Goal: Task Accomplishment & Management: Use online tool/utility

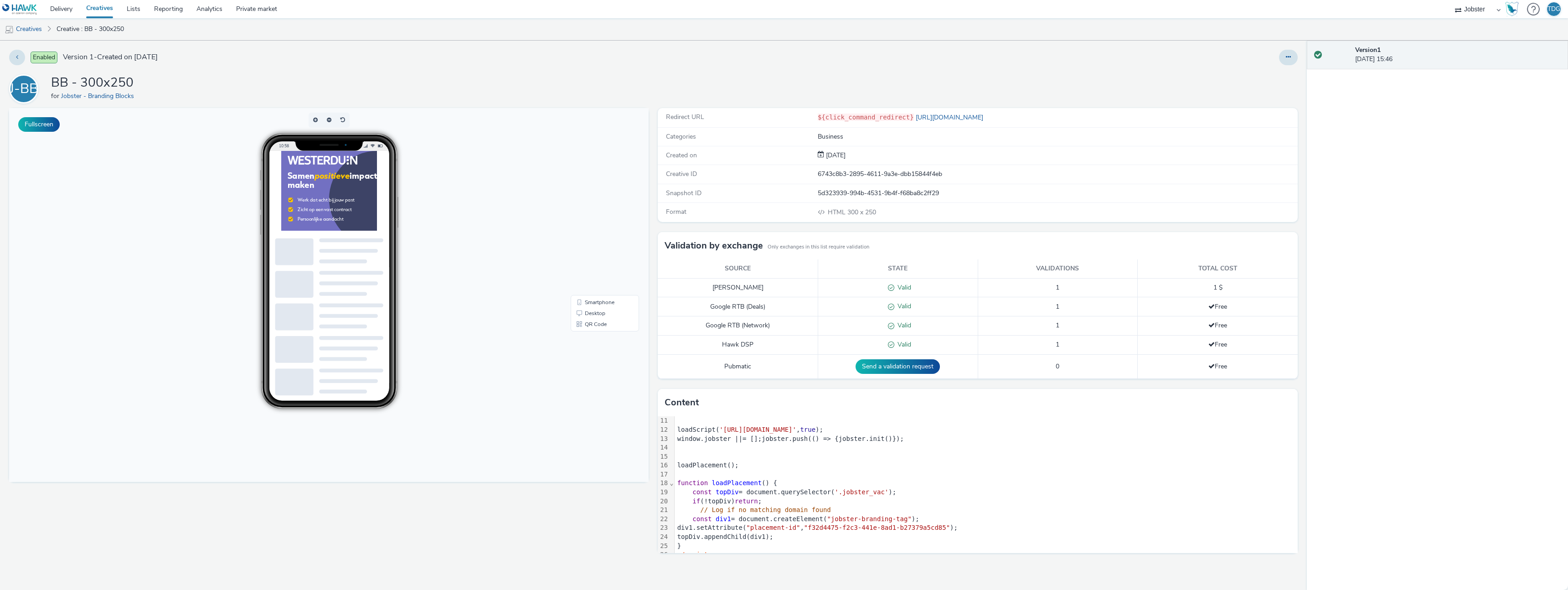
scroll to position [99, 0]
click at [1055, 447] on div at bounding box center [986, 449] width 623 height 9
click at [981, 518] on div "div1.setAttribute( "placement-id" , "f32d4475-f2c3-441e-8ad1-b27379a5cd85" );" at bounding box center [986, 520] width 623 height 9
click at [1293, 54] on button at bounding box center [1288, 57] width 19 height 15
click at [1260, 76] on link "Edit" at bounding box center [1264, 76] width 68 height 18
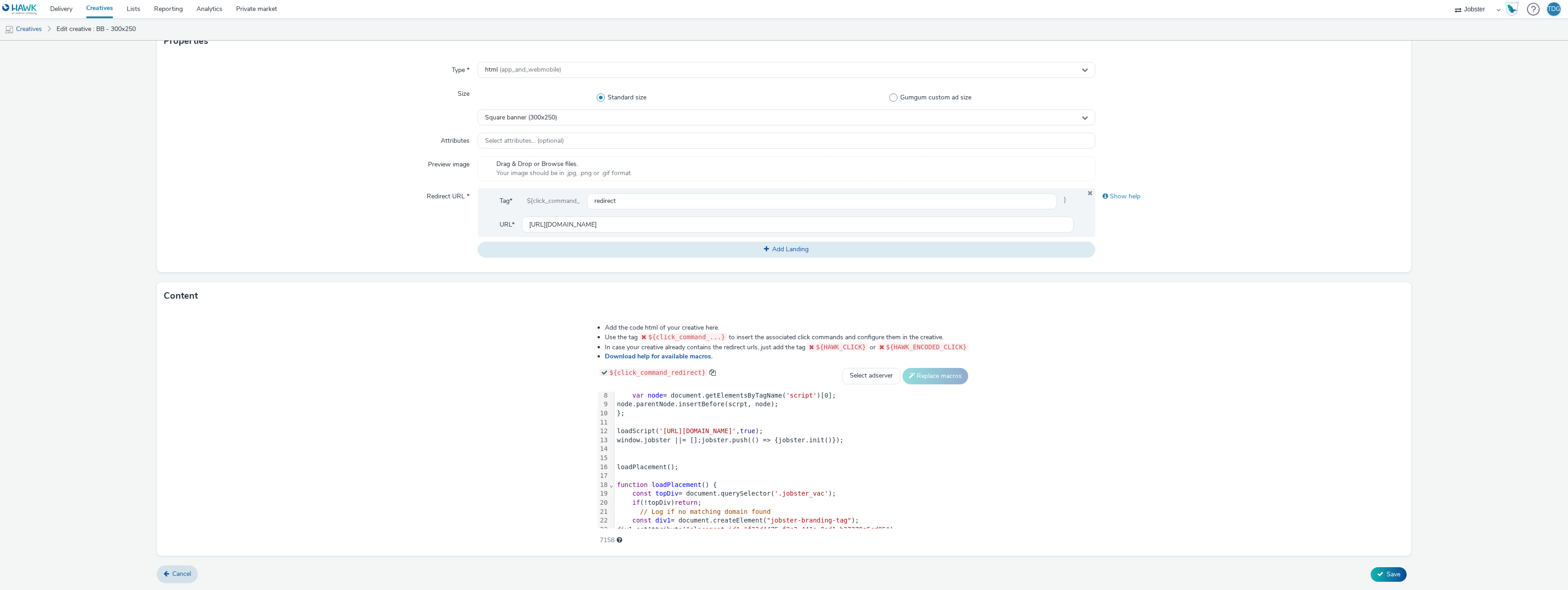
scroll to position [99, 0]
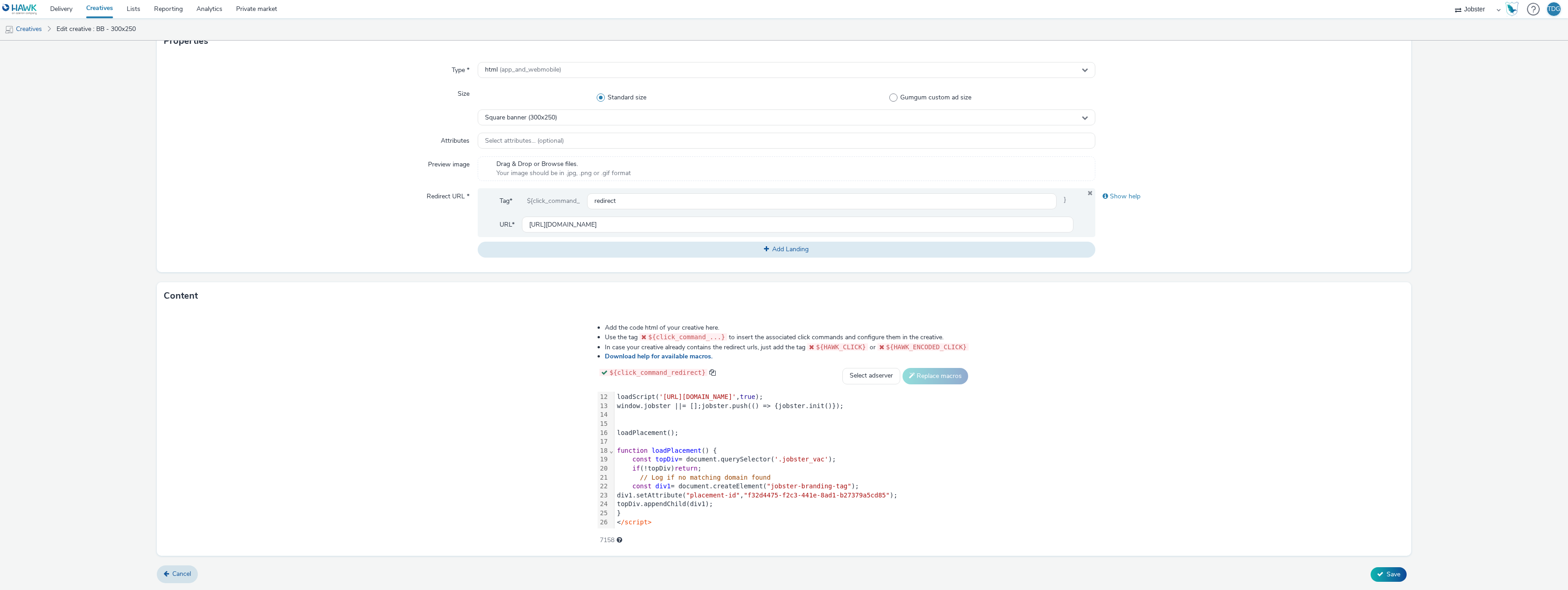
drag, startPoint x: 716, startPoint y: 504, endPoint x: 769, endPoint y: 504, distance: 53.0
click at [716, 504] on div "topDiv.appendChild(div1);" at bounding box center [792, 504] width 356 height 9
click at [903, 486] on div "const div1 = document.createElement( "jobster-branding-tag" );" at bounding box center [792, 486] width 356 height 9
drag, startPoint x: 930, startPoint y: 494, endPoint x: 629, endPoint y: 495, distance: 301.0
click at [629, 495] on div "div1.setAttribute( "placement-id" , "f32d4475-f2c3-441e-8ad1-b27379a5cd85" );" at bounding box center [792, 495] width 356 height 9
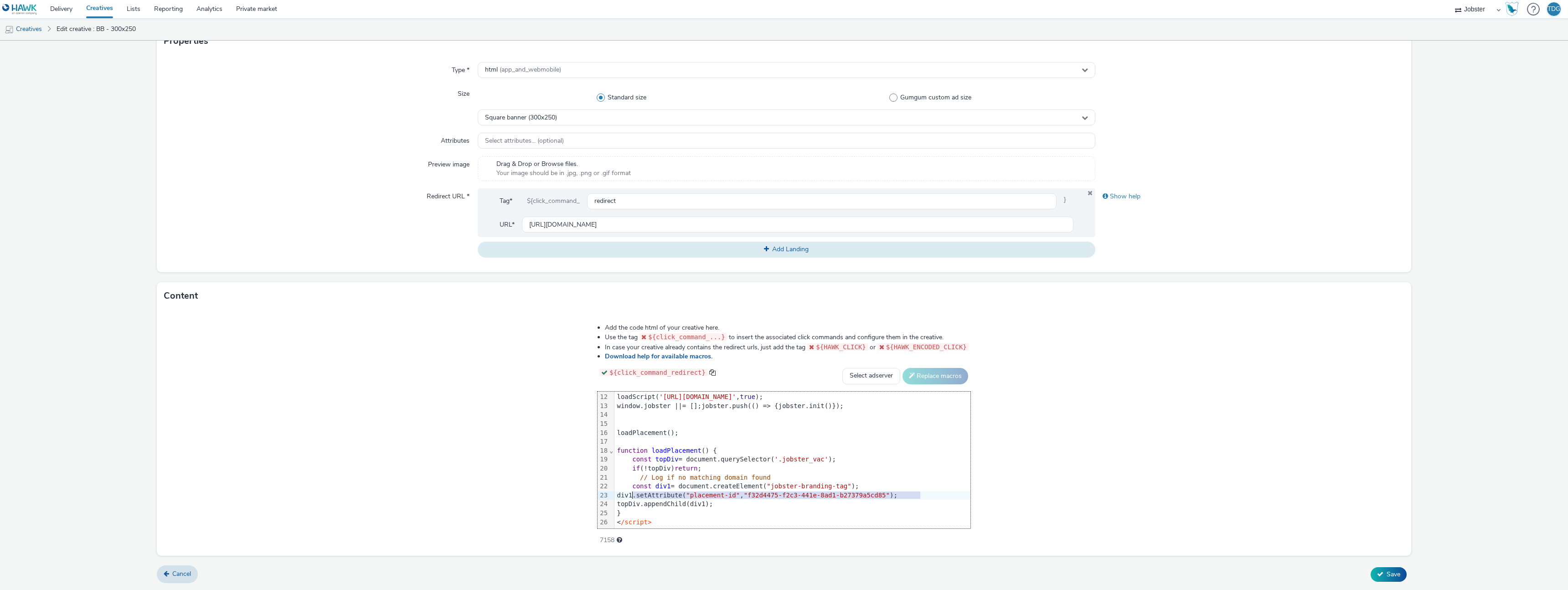
copy div "div1.setAttribute( "placement-id" , "f32d4475-f2c3-441e-8ad1-b27379a5cd85" );"
click at [923, 494] on div "div1.setAttribute( "placement-id" , "f32d4475-f2c3-441e-8ad1-b27379a5cd85" );" at bounding box center [792, 495] width 356 height 9
paste div
click at [621, 502] on div "div1.setAttribute( "placement-id" , "f32d4475-f2c3-441e-8ad1-b27379a5cd85" );" at bounding box center [792, 504] width 356 height 9
click at [716, 505] on span ""placement-id"" at bounding box center [713, 504] width 54 height 7
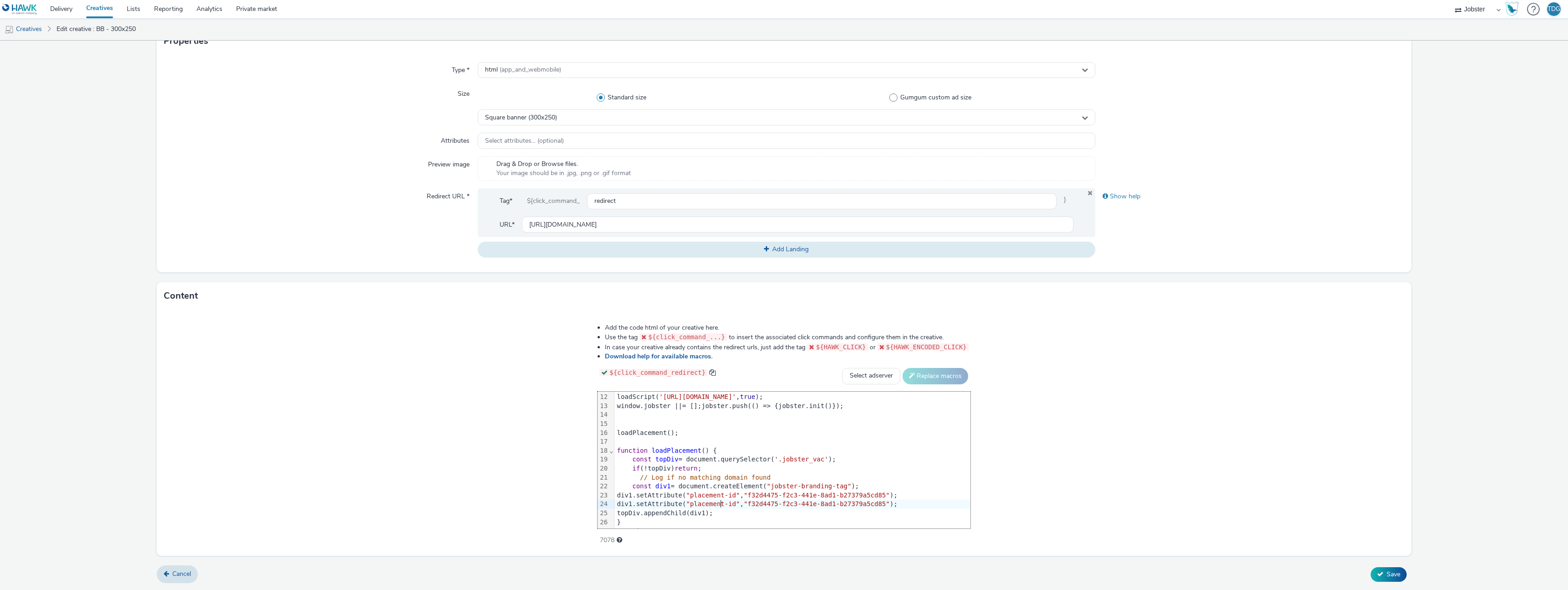
click at [716, 505] on span ""placement-id"" at bounding box center [713, 504] width 54 height 7
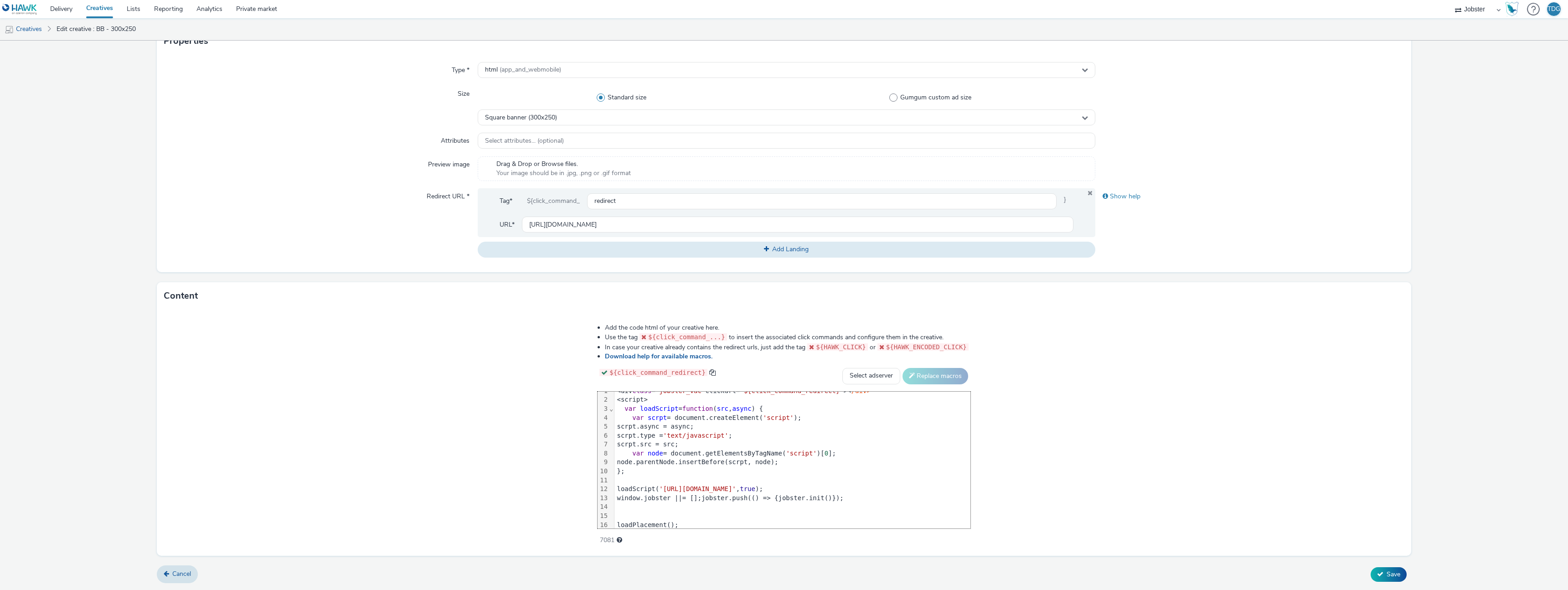
scroll to position [0, 0]
drag, startPoint x: 749, startPoint y: 397, endPoint x: 845, endPoint y: 395, distance: 96.0
click at [844, 395] on span ""${click_command_redirect}"" at bounding box center [791, 398] width 104 height 7
copy span "${click_command_redirect}"
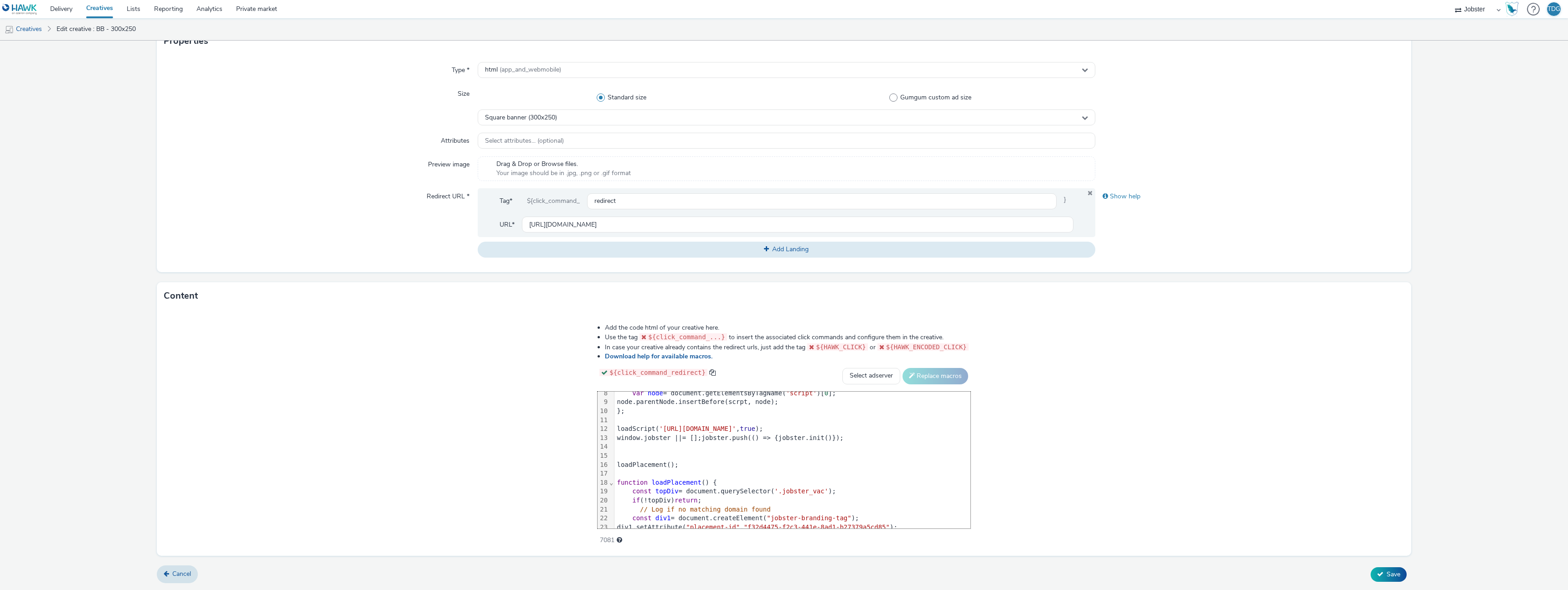
scroll to position [108, 0]
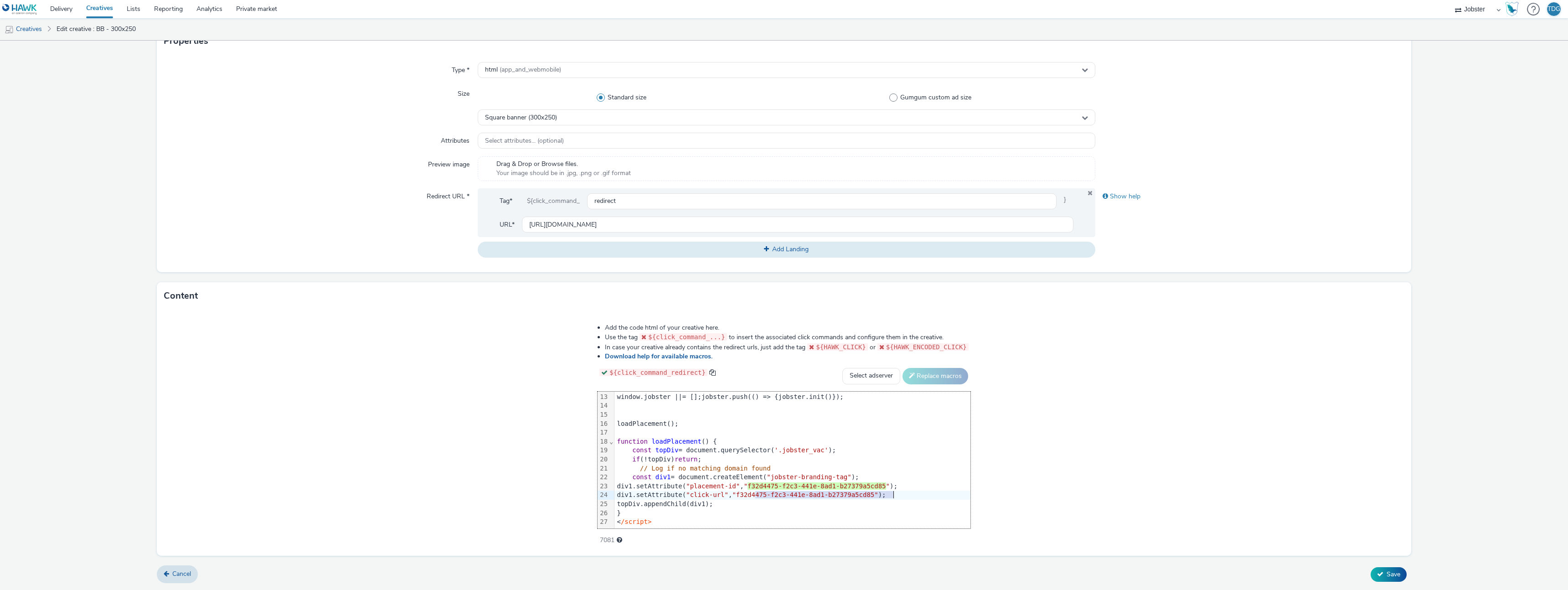
drag, startPoint x: 752, startPoint y: 494, endPoint x: 892, endPoint y: 496, distance: 140.0
click at [878, 496] on span ""f32d4475-f2c3-441e-8ad1-b27379a5cd85"" at bounding box center [805, 494] width 146 height 7
click at [853, 519] on div "< /script>" at bounding box center [792, 522] width 356 height 9
click at [1377, 572] on icon at bounding box center [1380, 574] width 6 height 6
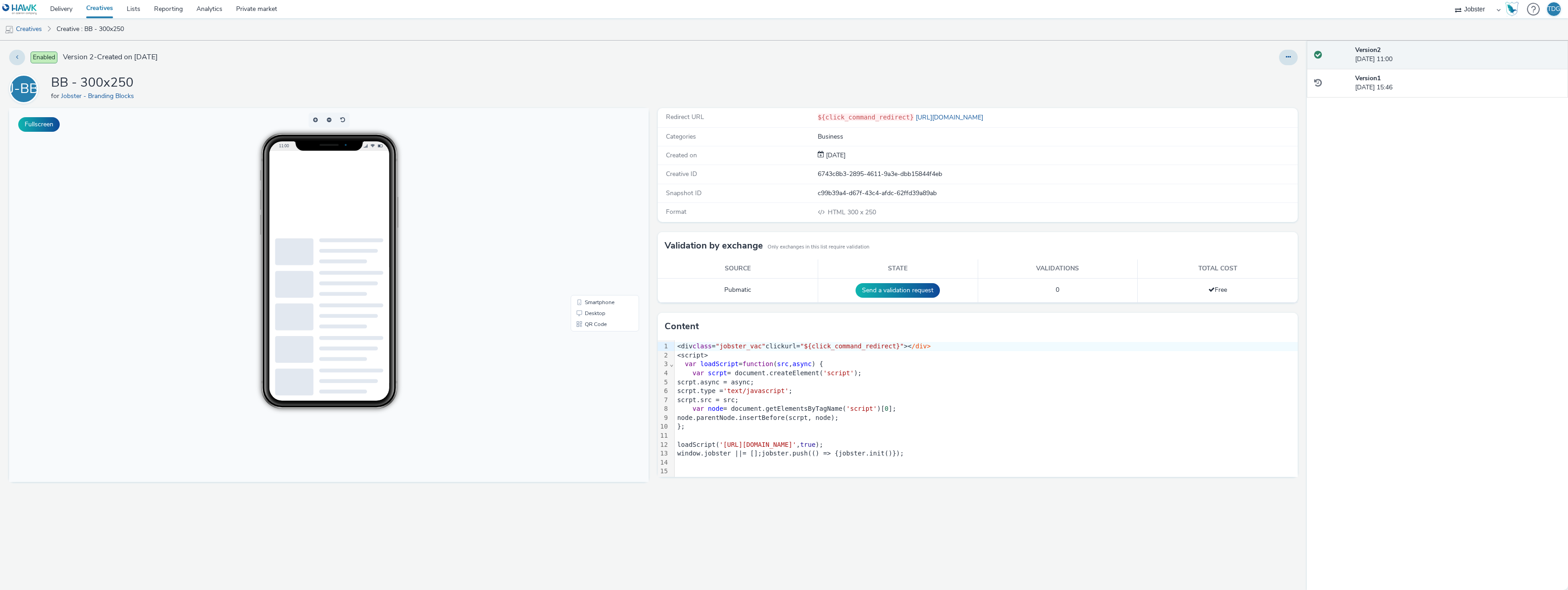
click at [349, 151] on html at bounding box center [349, 151] width 137 height 0
click at [357, 151] on html at bounding box center [349, 151] width 137 height 0
click at [594, 314] on link "Desktop" at bounding box center [605, 313] width 65 height 11
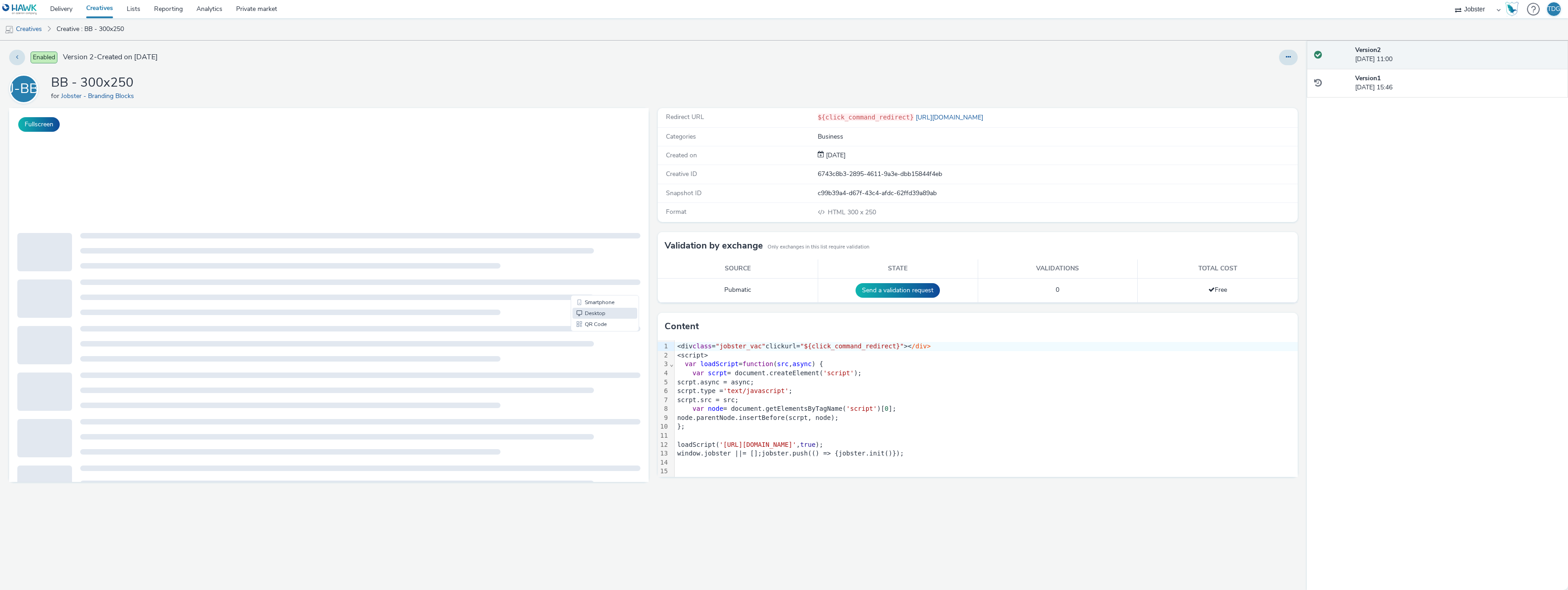
click at [155, 549] on div "Fullscreen" at bounding box center [331, 349] width 644 height 482
click at [27, 108] on html at bounding box center [77, 108] width 137 height 0
click at [28, 118] on button "Fullscreen" at bounding box center [39, 124] width 41 height 15
click at [1292, 51] on button at bounding box center [1288, 57] width 19 height 15
click at [1273, 77] on link "Edit" at bounding box center [1264, 76] width 68 height 18
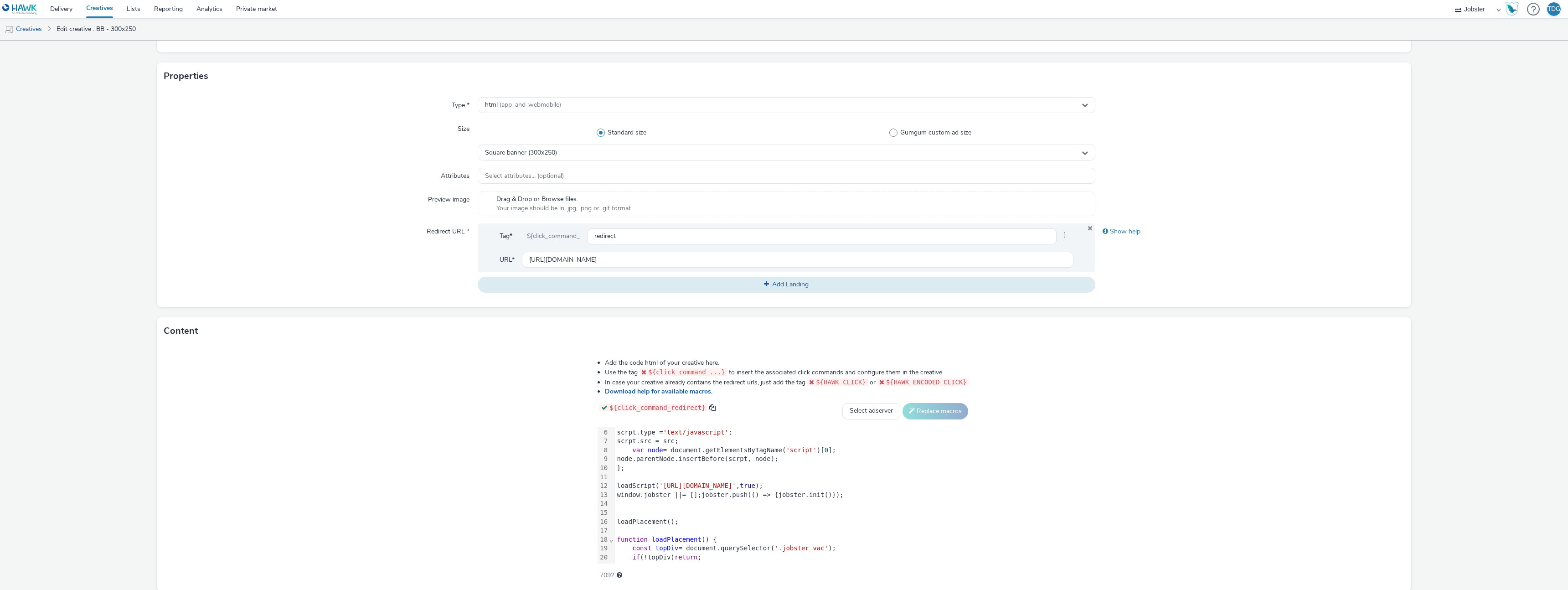
scroll to position [108, 0]
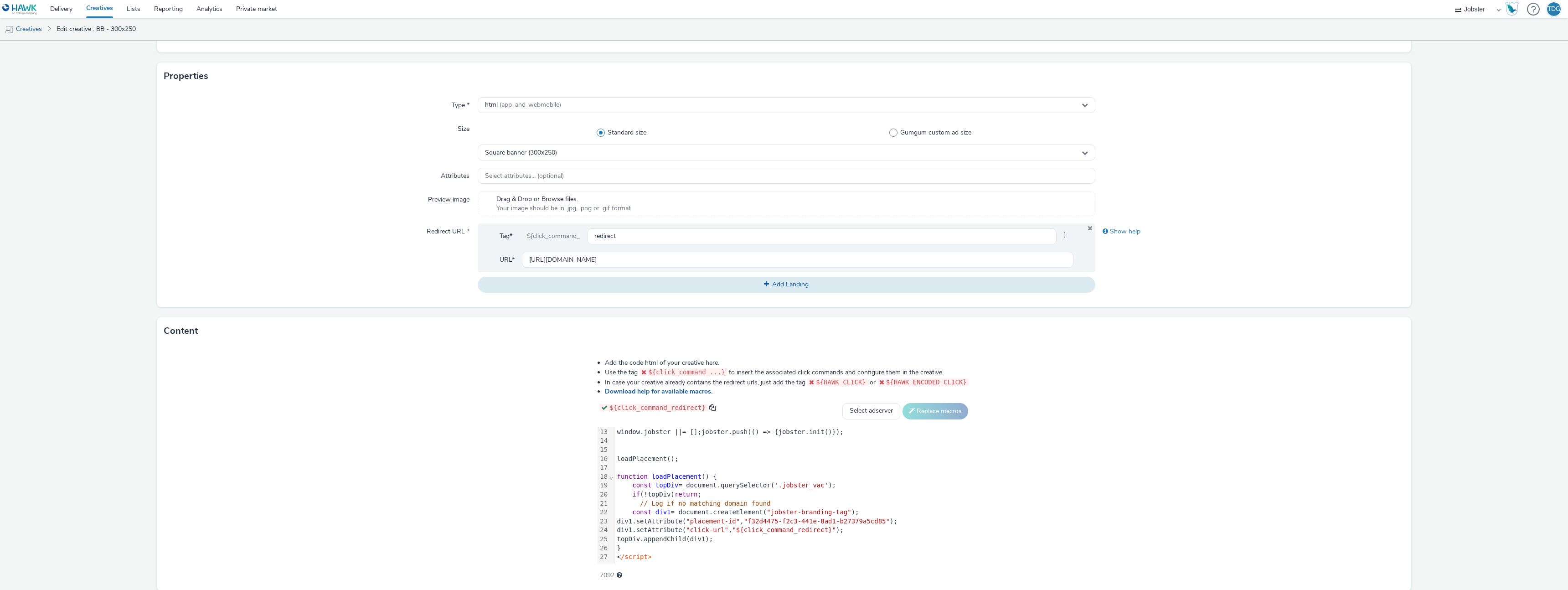
click at [886, 381] on span "${HAWK_ENCODED_CLICK}" at bounding box center [926, 382] width 81 height 7
drag, startPoint x: 881, startPoint y: 382, endPoint x: 974, endPoint y: 381, distance: 93.0
click at [974, 381] on div "Add the code html of your creative here. Use the tag ${click_command_...} to in…" at bounding box center [784, 464] width 438 height 224
copy code "${HAWK_ENCODED_CLICK}"
click at [777, 545] on div "}" at bounding box center [792, 548] width 356 height 9
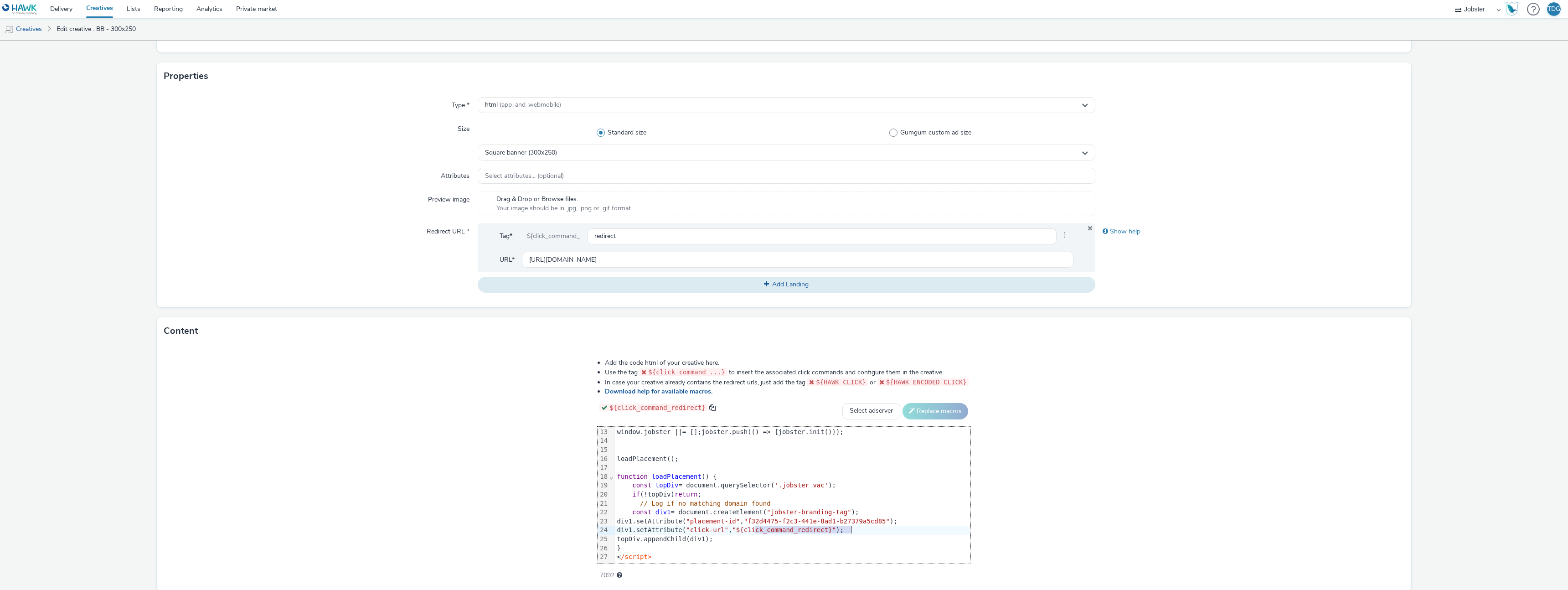
drag, startPoint x: 753, startPoint y: 529, endPoint x: 849, endPoint y: 528, distance: 96.0
click at [836, 528] on span ""${click_command_redirect}"" at bounding box center [784, 530] width 104 height 7
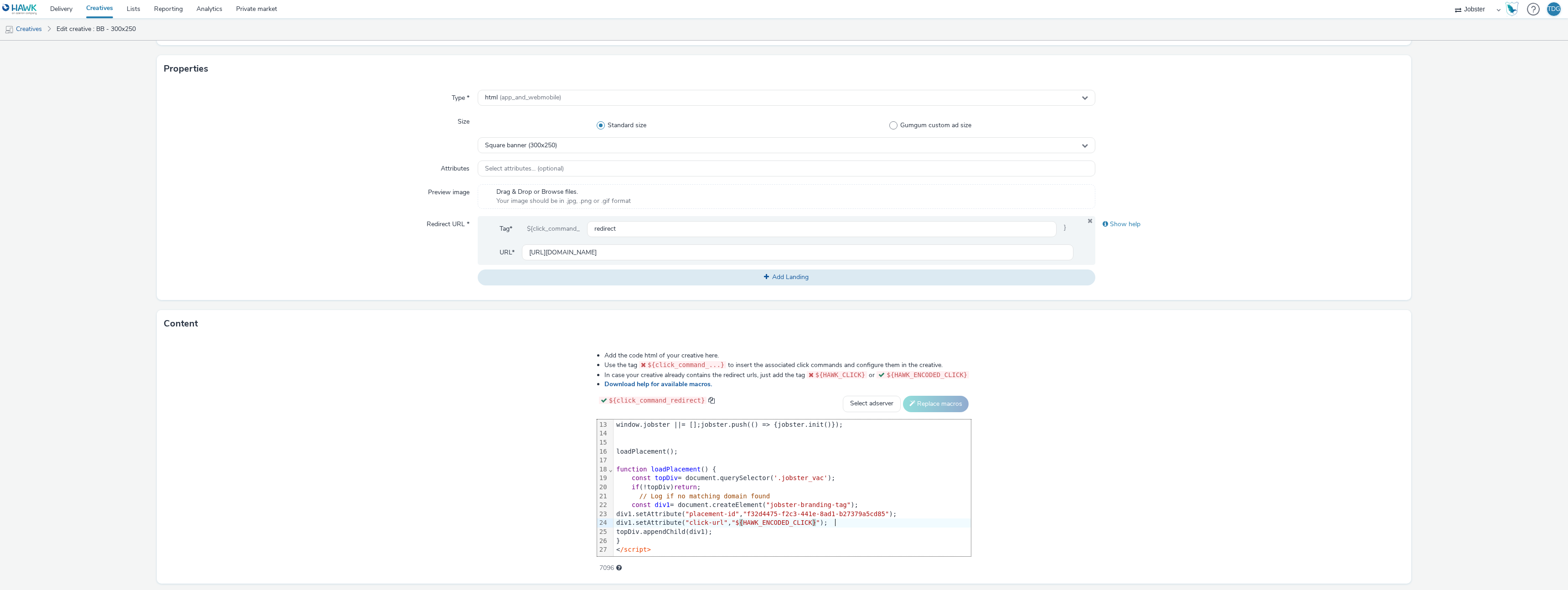
scroll to position [198, 0]
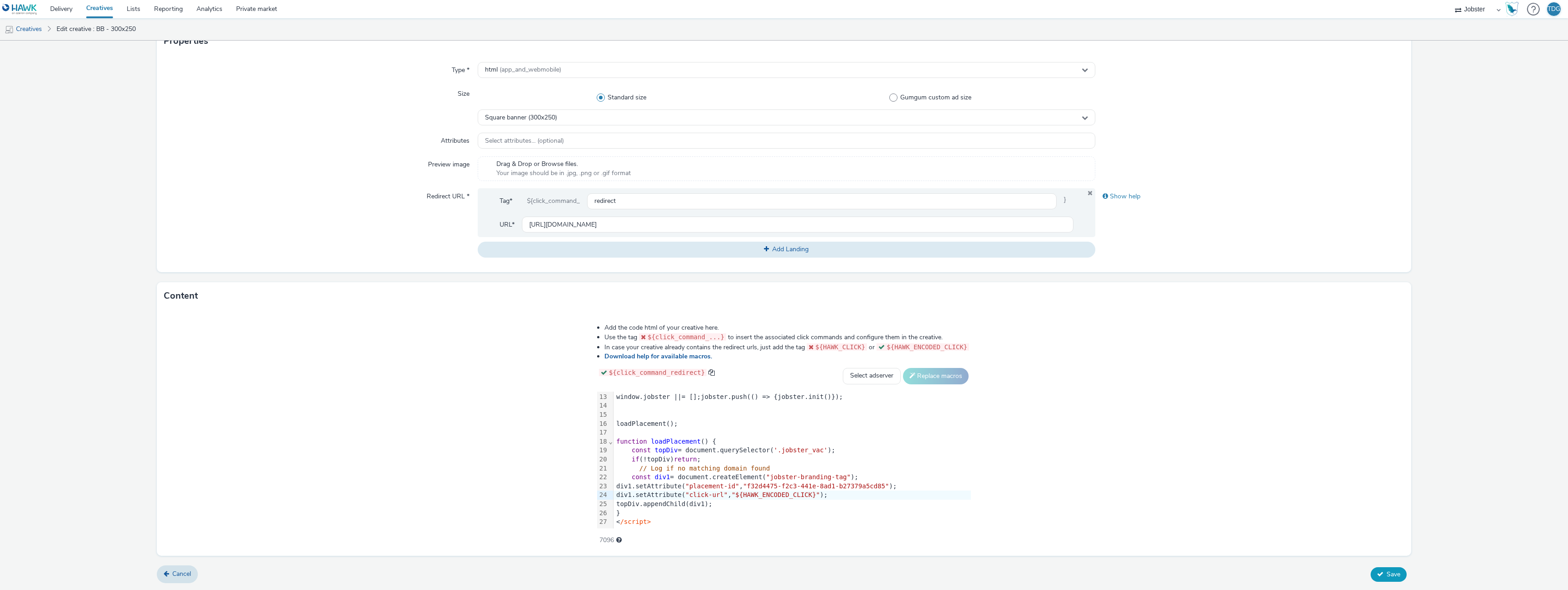
click at [1387, 577] on span "Save" at bounding box center [1393, 574] width 13 height 9
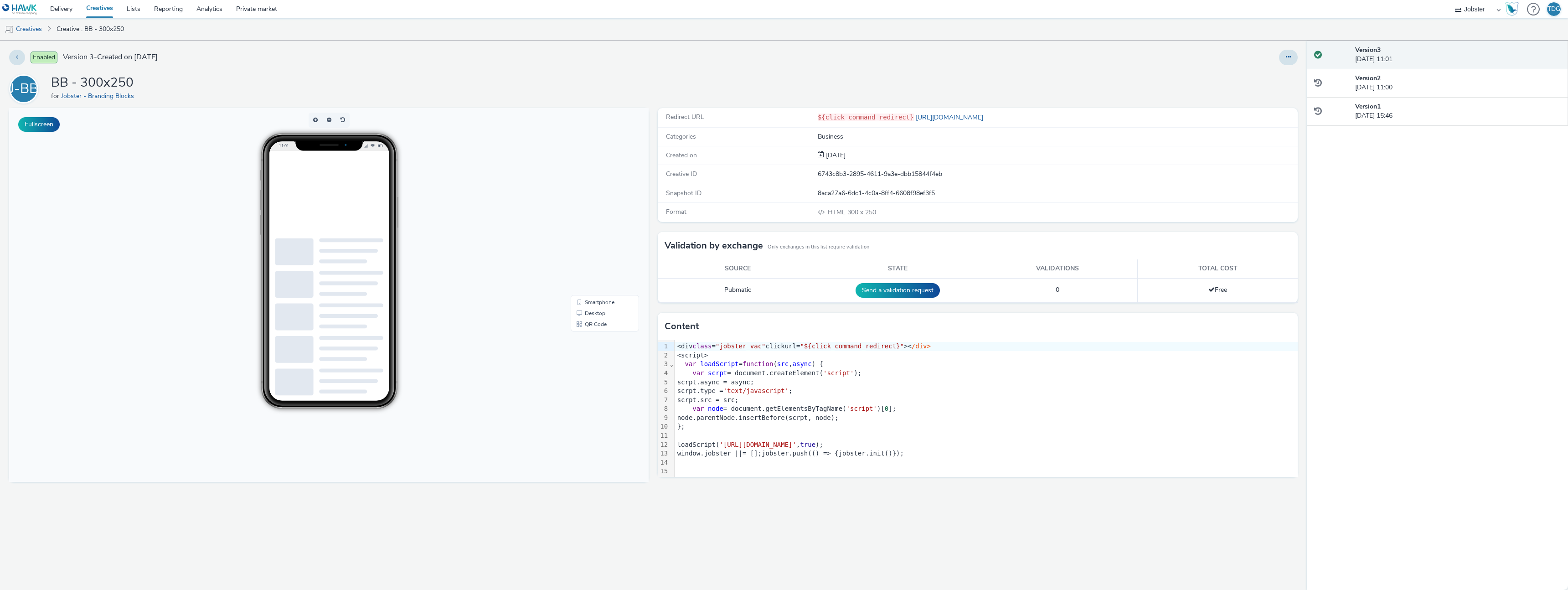
click at [329, 151] on html at bounding box center [349, 151] width 137 height 0
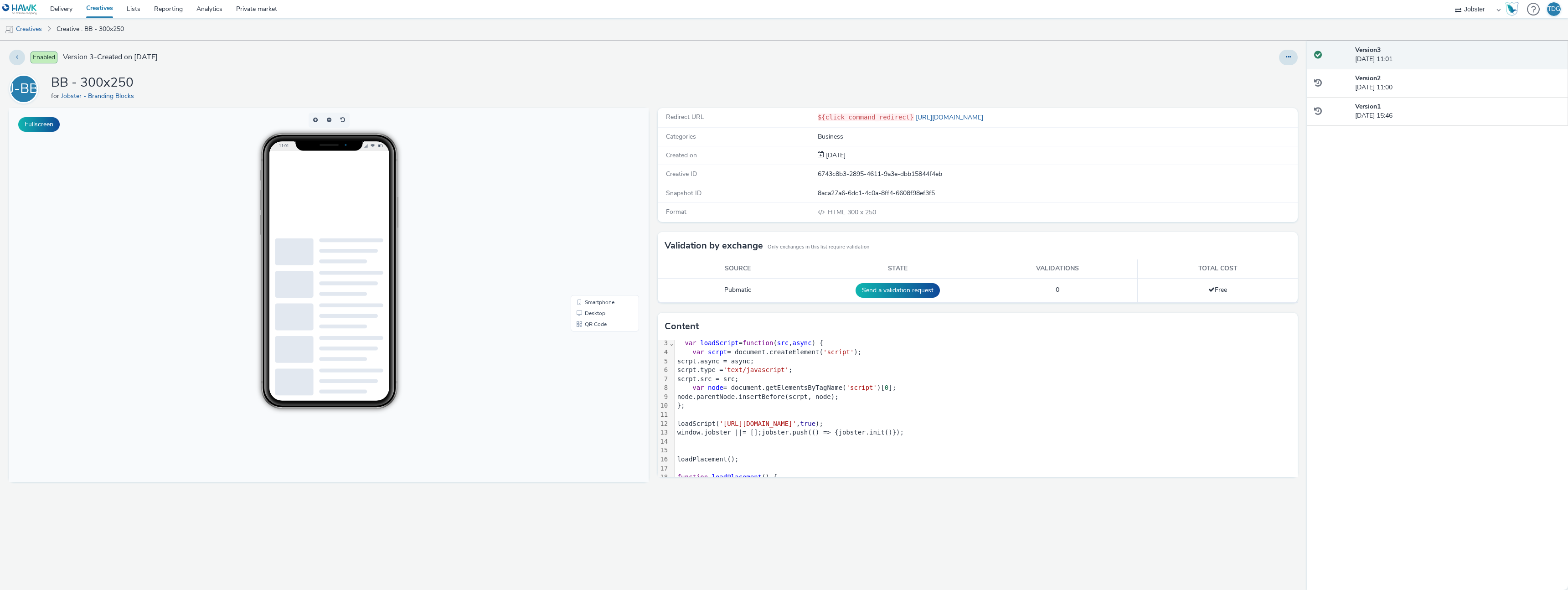
scroll to position [108, 0]
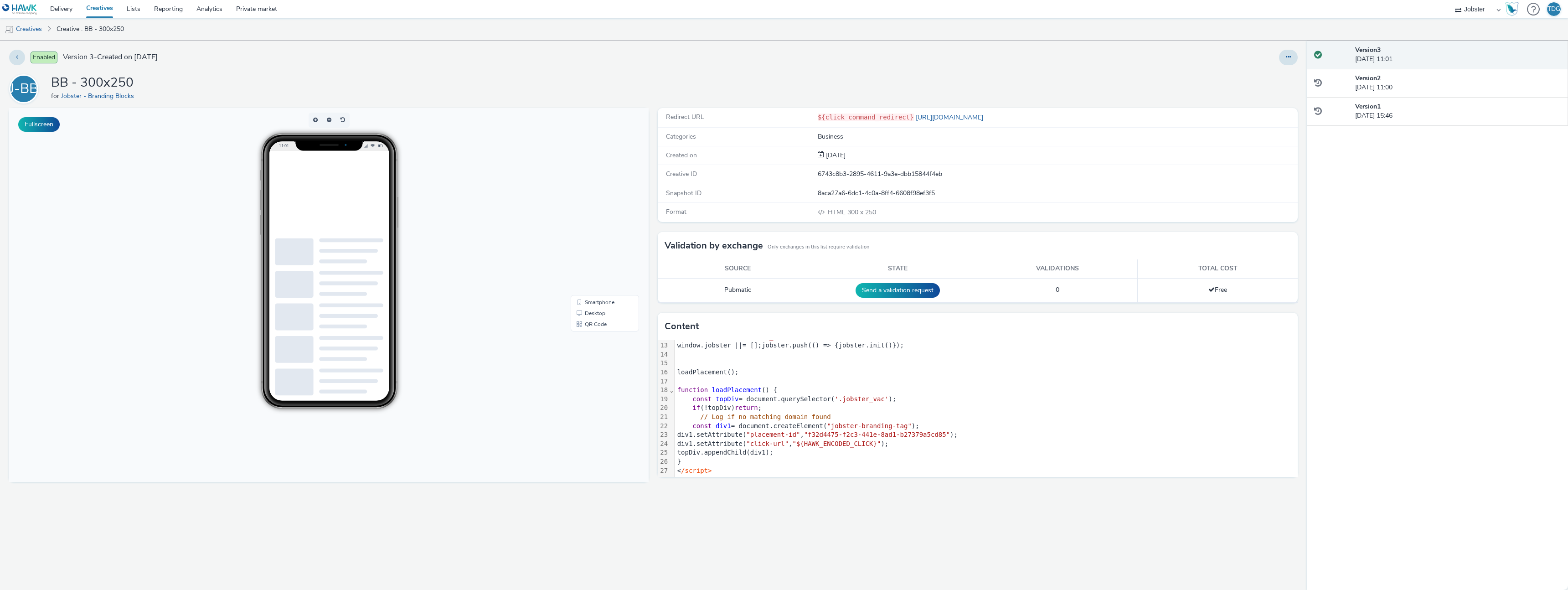
click at [163, 199] on body "11:01 Smartphone Desktop QR Code" at bounding box center [329, 295] width 640 height 374
click at [792, 390] on div "function loadPlacement () {" at bounding box center [986, 390] width 623 height 9
click at [1286, 331] on div "Content" at bounding box center [978, 326] width 640 height 27
click at [1278, 322] on div "Content" at bounding box center [978, 326] width 640 height 27
click at [1293, 52] on button at bounding box center [1288, 57] width 19 height 15
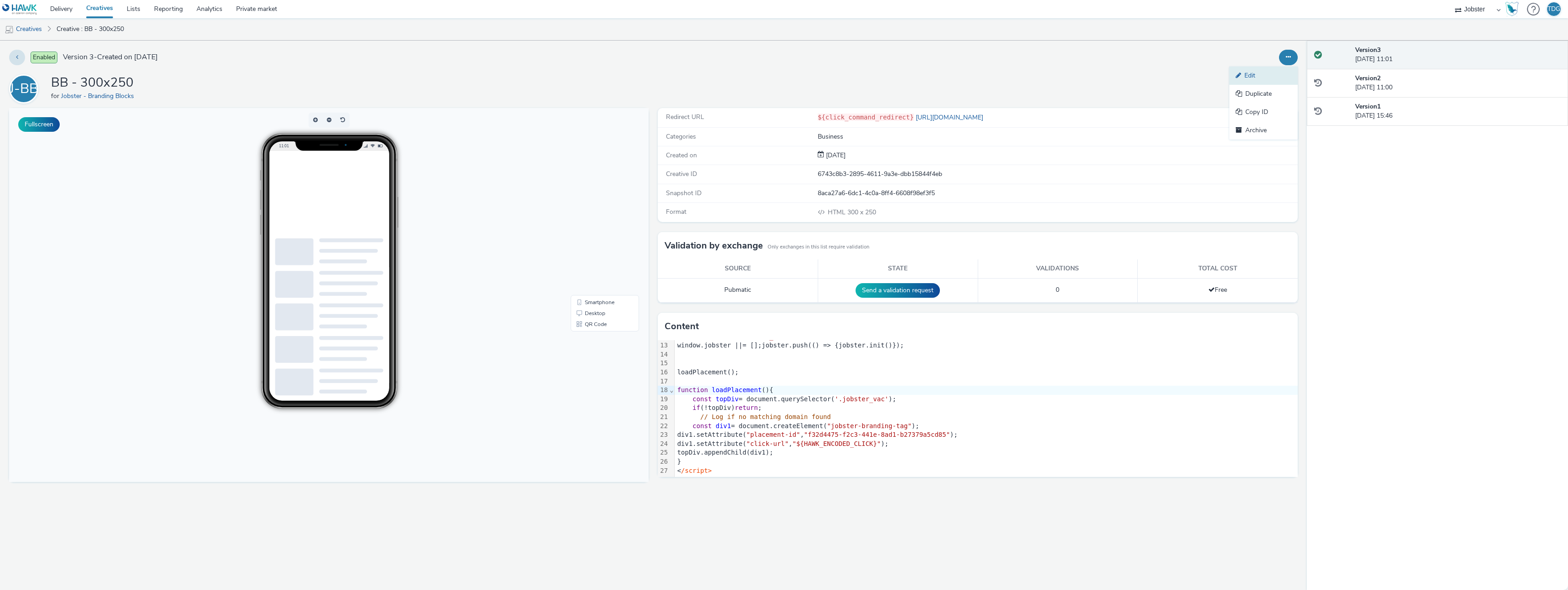
click at [1279, 77] on link "Edit" at bounding box center [1264, 76] width 68 height 18
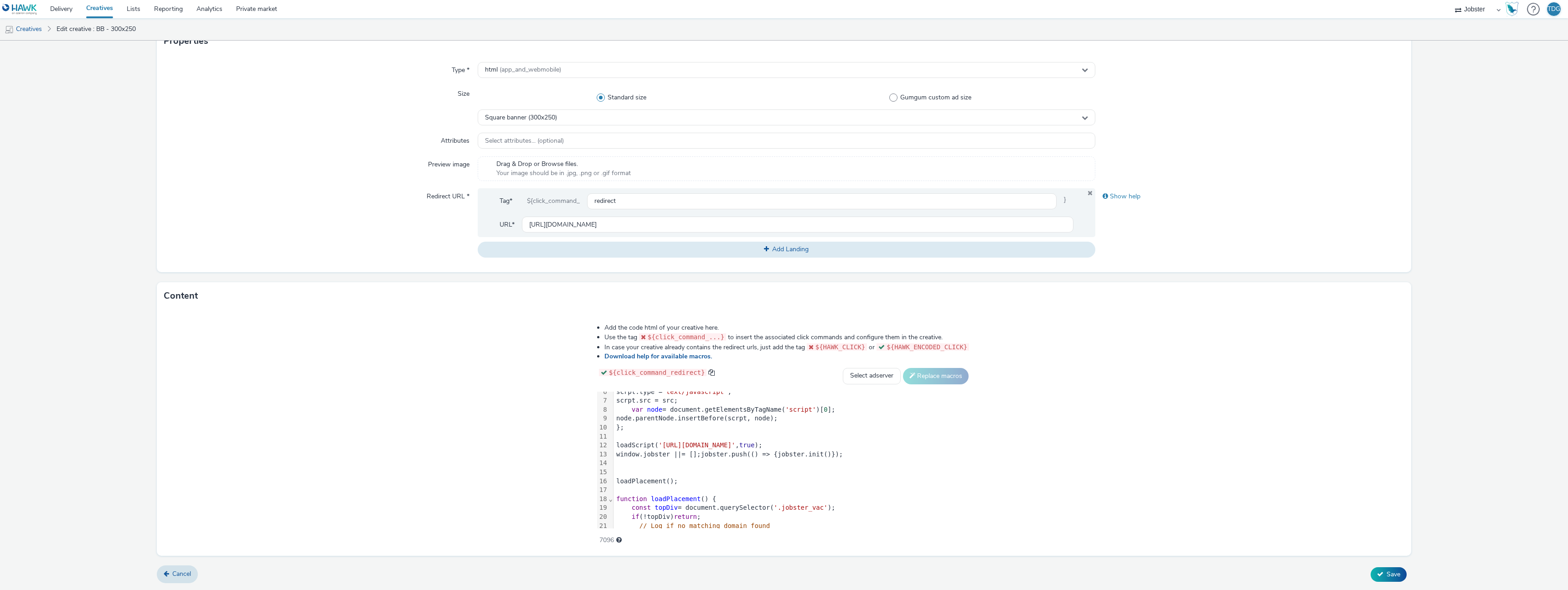
scroll to position [108, 0]
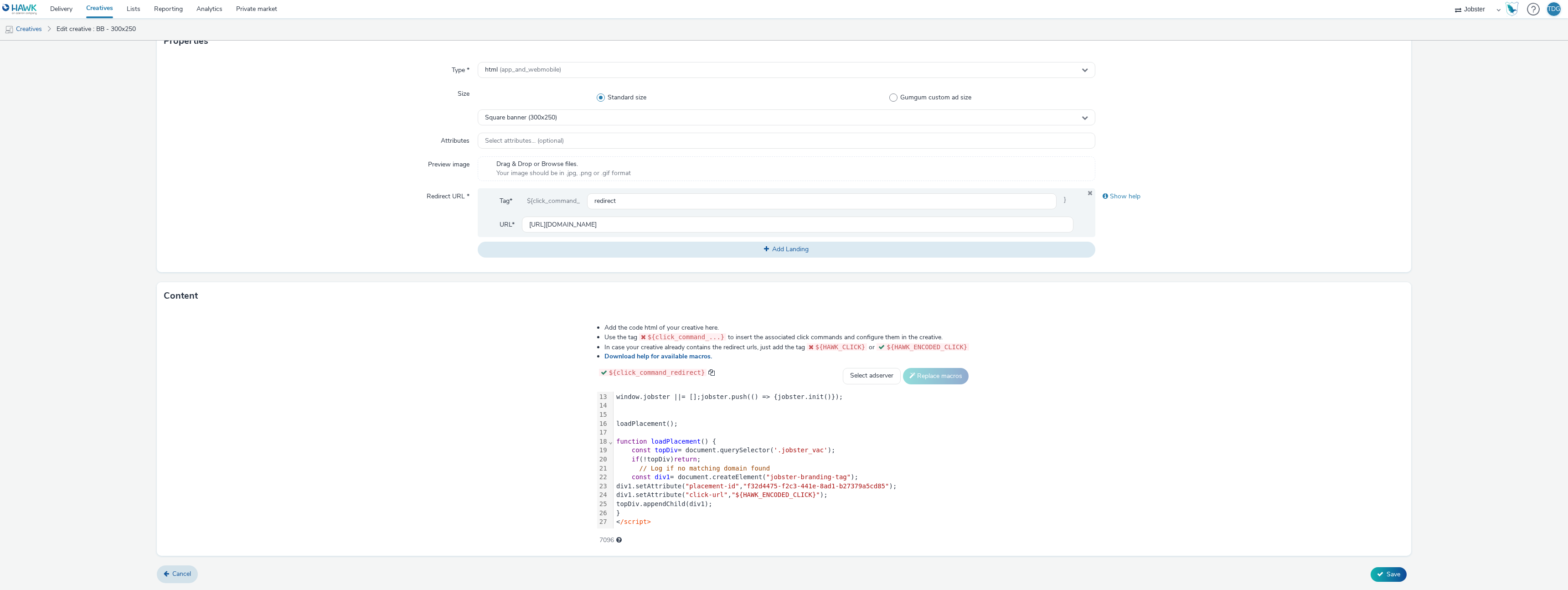
click at [725, 444] on div "function loadPlacement () {" at bounding box center [792, 441] width 357 height 9
click at [850, 451] on div "const topDiv = document.querySelector( '.jobster_vac' );" at bounding box center [792, 450] width 357 height 9
drag, startPoint x: 752, startPoint y: 504, endPoint x: 831, endPoint y: 502, distance: 79.0
click at [820, 502] on span ""${HAWK_ENCODED_CLICK}"" at bounding box center [775, 504] width 88 height 7
copy span "${HAWK_ENCODED_CLICK}"
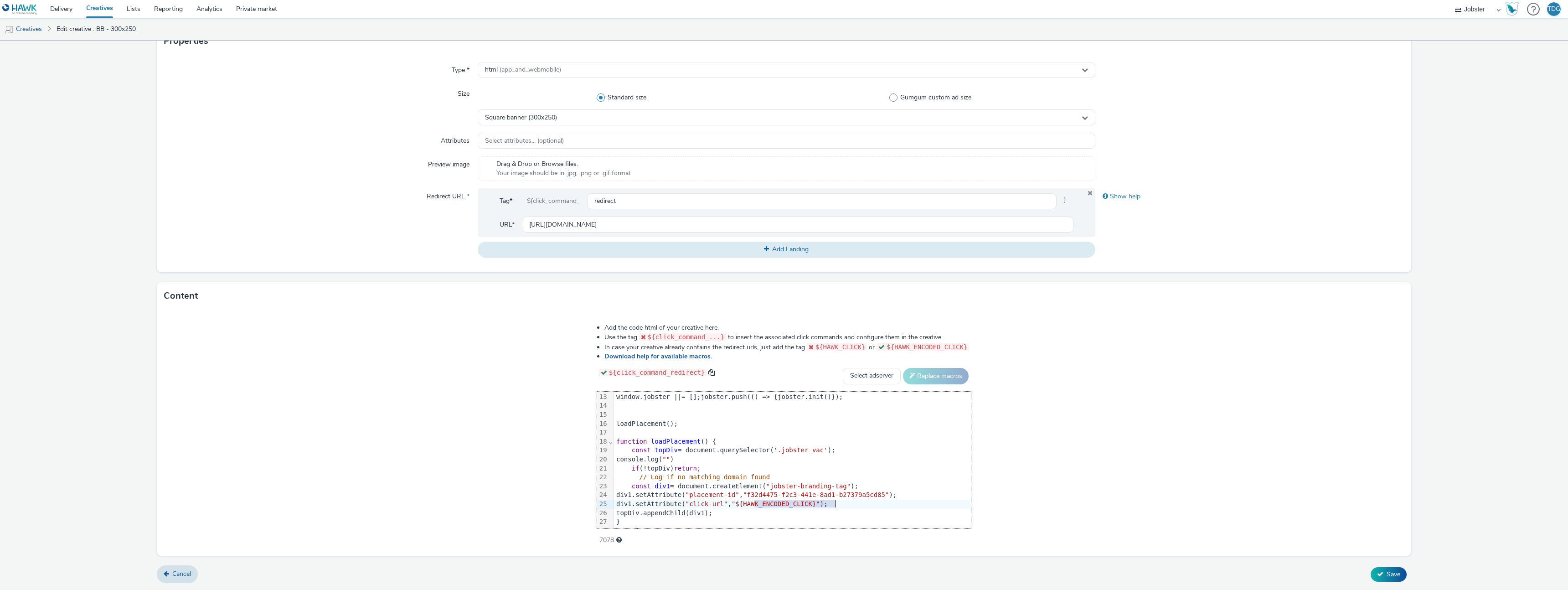
click at [670, 458] on span """" at bounding box center [666, 459] width 8 height 7
click at [670, 460] on span ""$" at bounding box center [666, 459] width 8 height 7
click at [772, 457] on div "console.log ( "${HAWK_ENCODED_CLICK}" )" at bounding box center [792, 459] width 357 height 9
click at [1387, 561] on form "Edit creative General Advertiser * Jobster - Branding Blocks Name * BB - 300x25…" at bounding box center [784, 216] width 1568 height 748
click at [1386, 567] on button "Save" at bounding box center [1388, 575] width 36 height 15
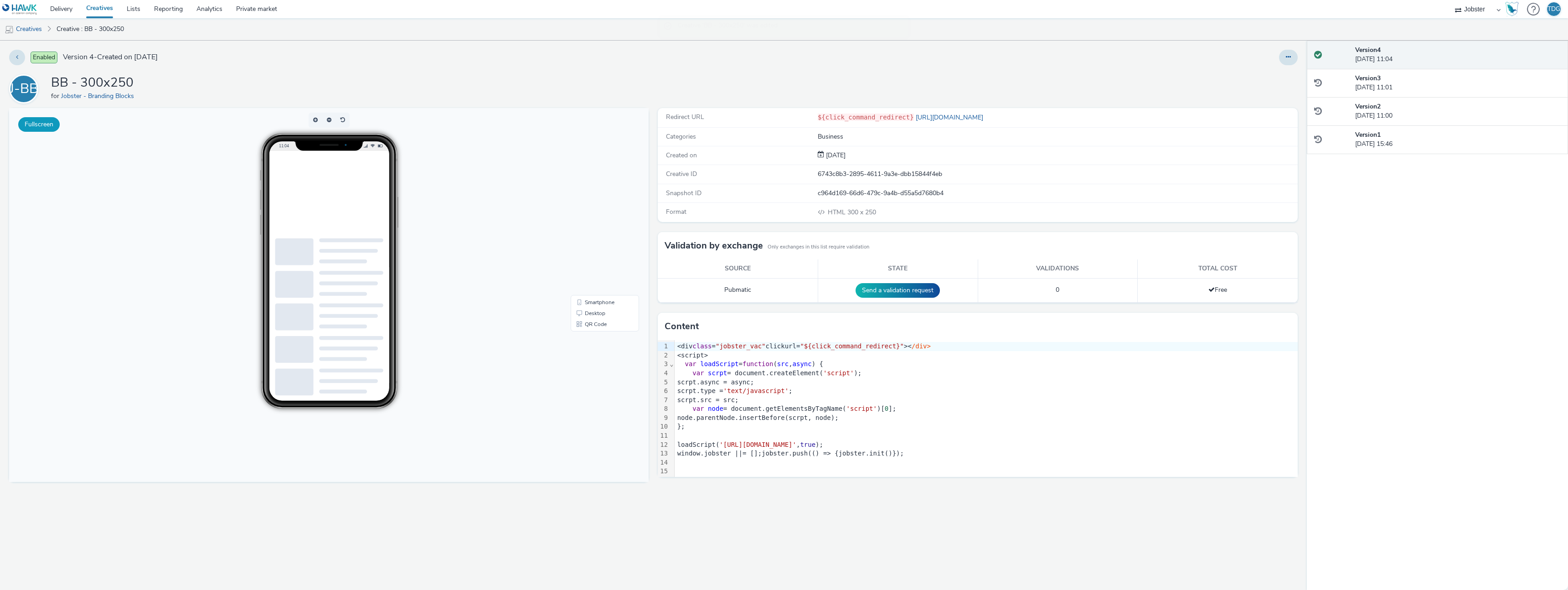
click at [35, 124] on button "Fullscreen" at bounding box center [39, 124] width 41 height 15
click at [1291, 59] on button at bounding box center [1288, 57] width 19 height 15
click at [1281, 78] on link "Edit" at bounding box center [1264, 76] width 68 height 18
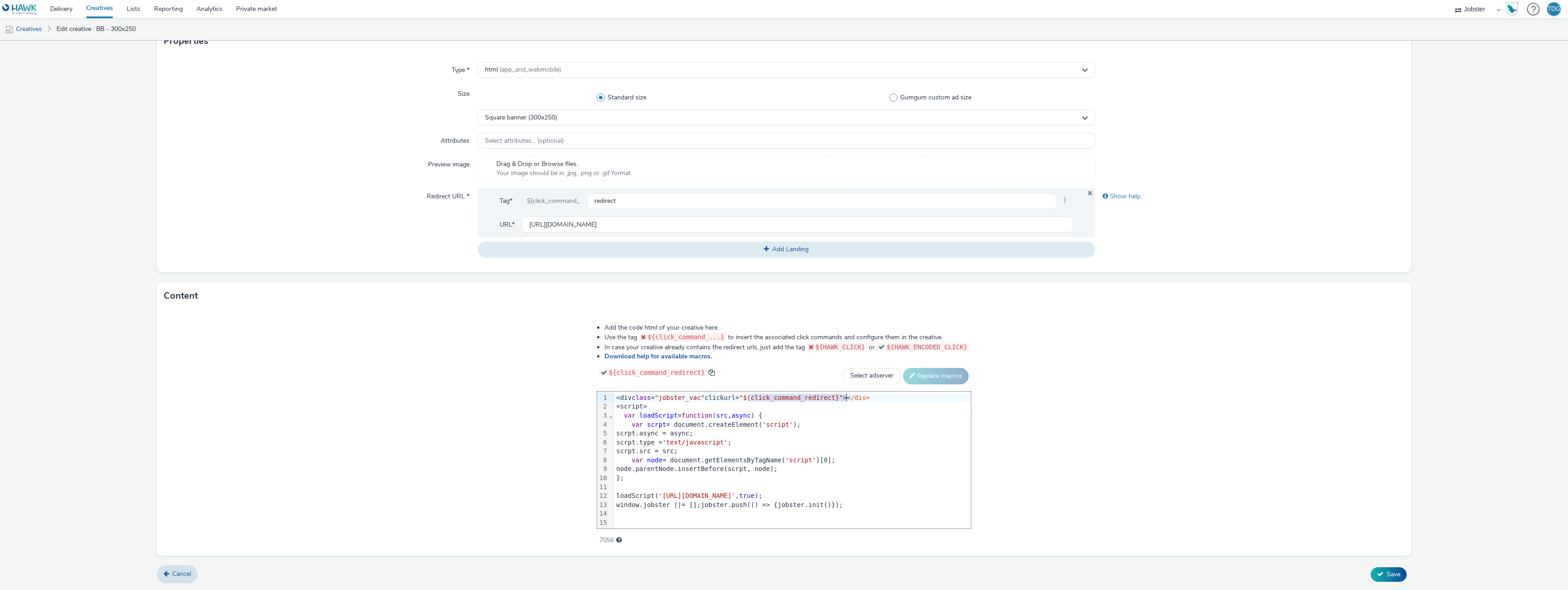
drag, startPoint x: 749, startPoint y: 396, endPoint x: 845, endPoint y: 394, distance: 96.0
click at [843, 394] on span ""${click_command_redirect}"" at bounding box center [791, 398] width 104 height 7
copy span "${click_command_redirect}"
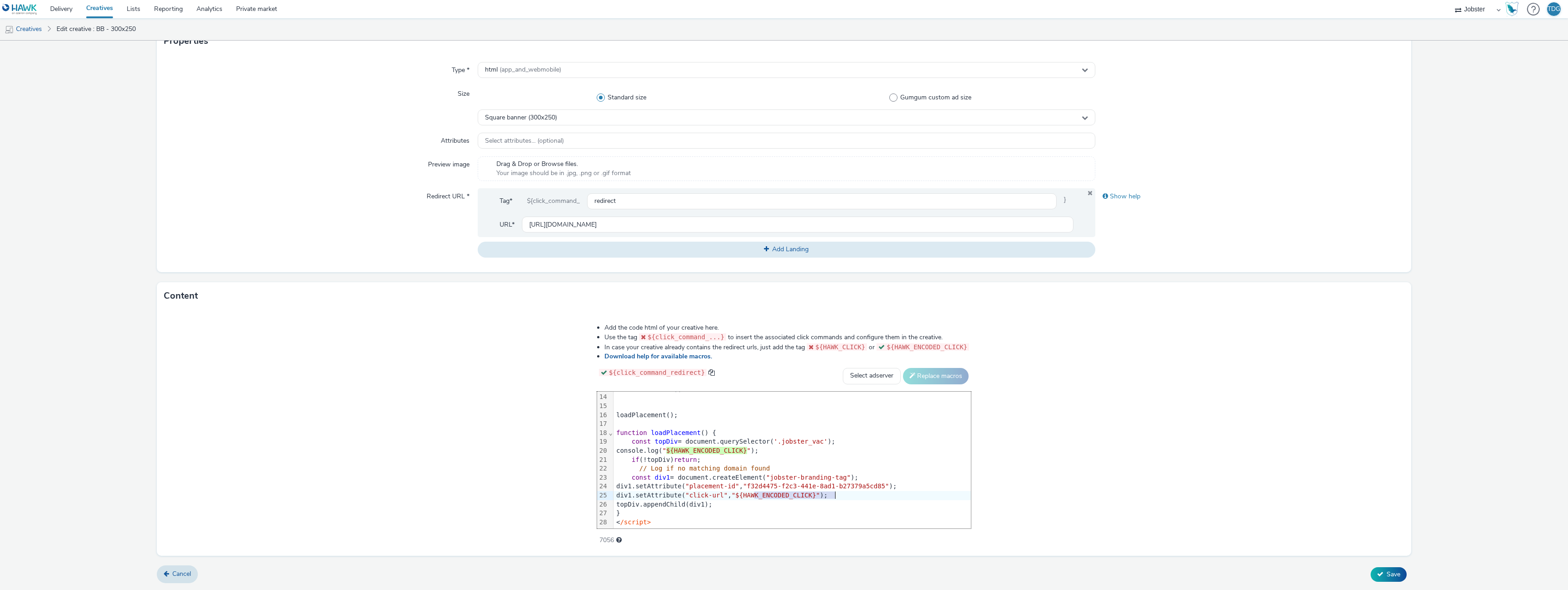
drag, startPoint x: 752, startPoint y: 495, endPoint x: 833, endPoint y: 496, distance: 81.0
click at [820, 496] on span ""${HAWK_ENCODED_CLICK}"" at bounding box center [775, 495] width 88 height 7
click at [1371, 569] on button "Save" at bounding box center [1388, 575] width 36 height 15
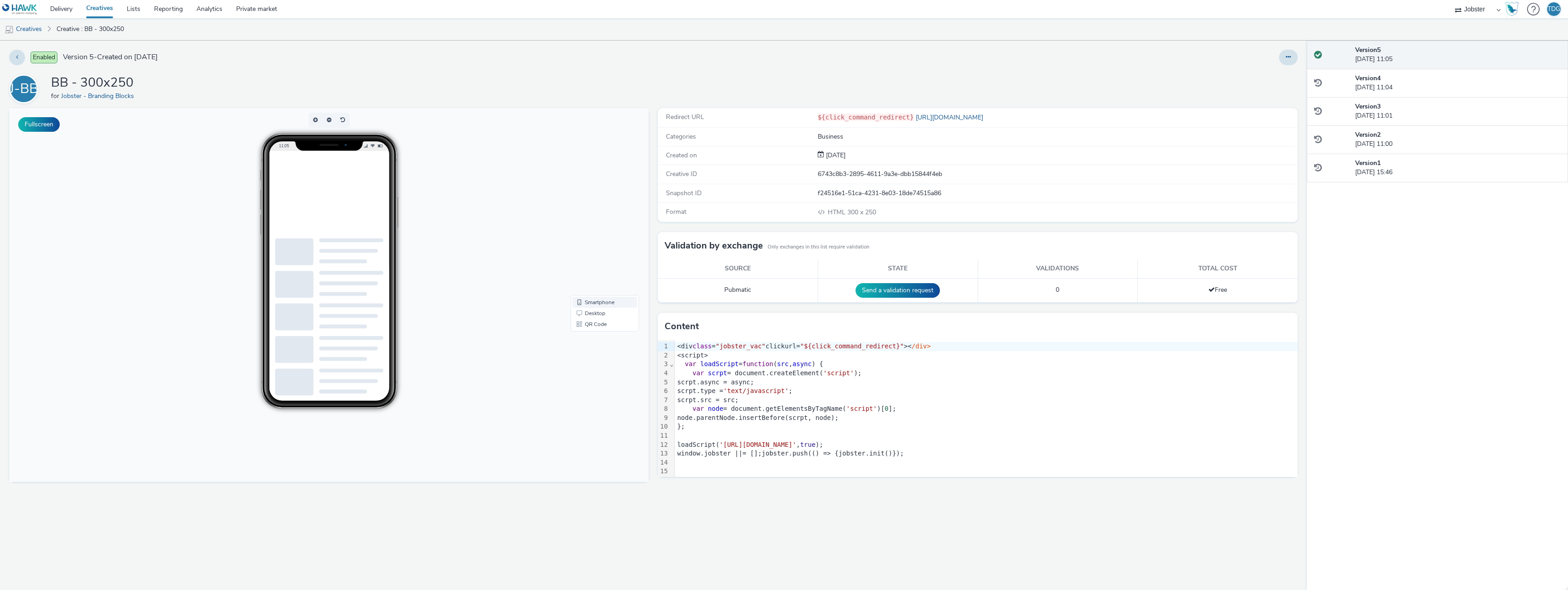
click at [592, 298] on link "Smartphone" at bounding box center [605, 302] width 65 height 11
click at [584, 360] on body "11:05 Smartphone Desktop QR Code" at bounding box center [329, 295] width 640 height 374
click at [520, 225] on body "11:05 Smartphone Desktop QR Code" at bounding box center [329, 295] width 640 height 374
click at [44, 121] on button "Fullscreen" at bounding box center [39, 124] width 41 height 15
click at [931, 373] on div "var scrpt = document.createElement( 'script' );" at bounding box center [986, 373] width 623 height 9
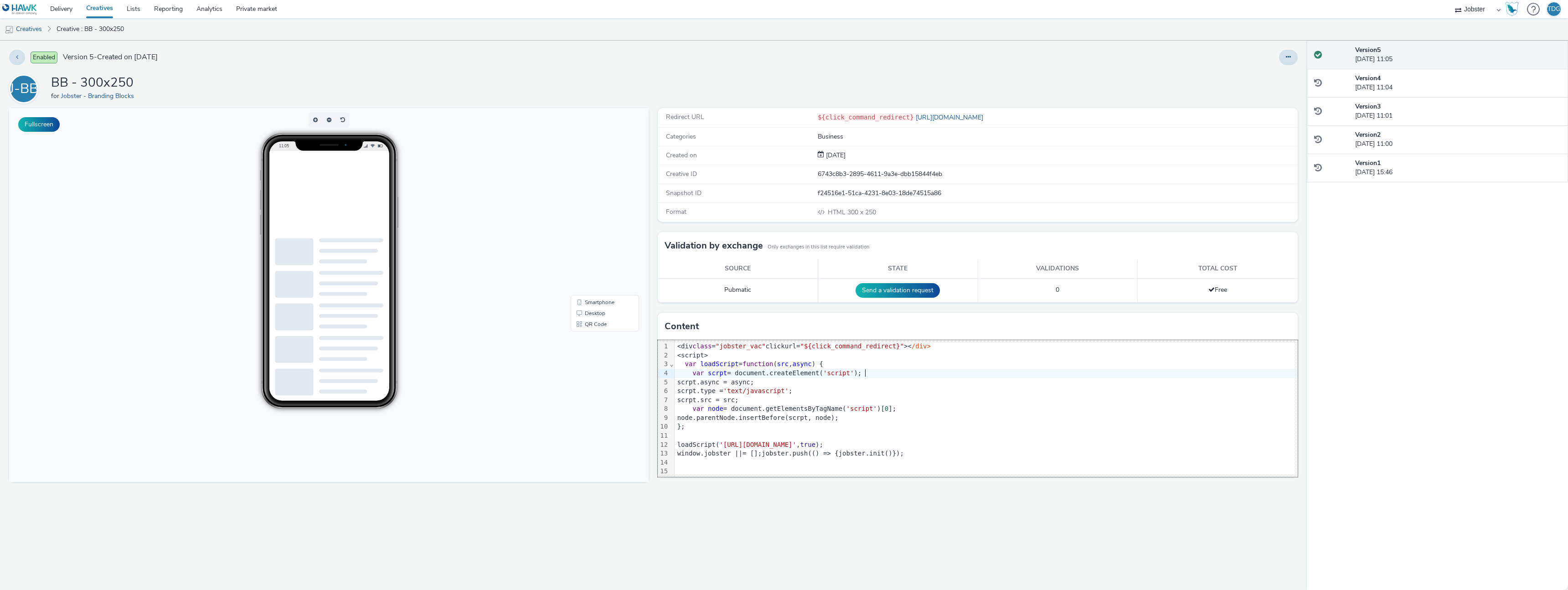
drag, startPoint x: 155, startPoint y: 198, endPoint x: 94, endPoint y: 183, distance: 62.8
click at [155, 198] on body "11:05 Smartphone Desktop QR Code" at bounding box center [329, 295] width 640 height 374
click at [52, 128] on button "Fullscreen" at bounding box center [39, 124] width 41 height 15
click at [847, 375] on span "'script'" at bounding box center [838, 373] width 30 height 7
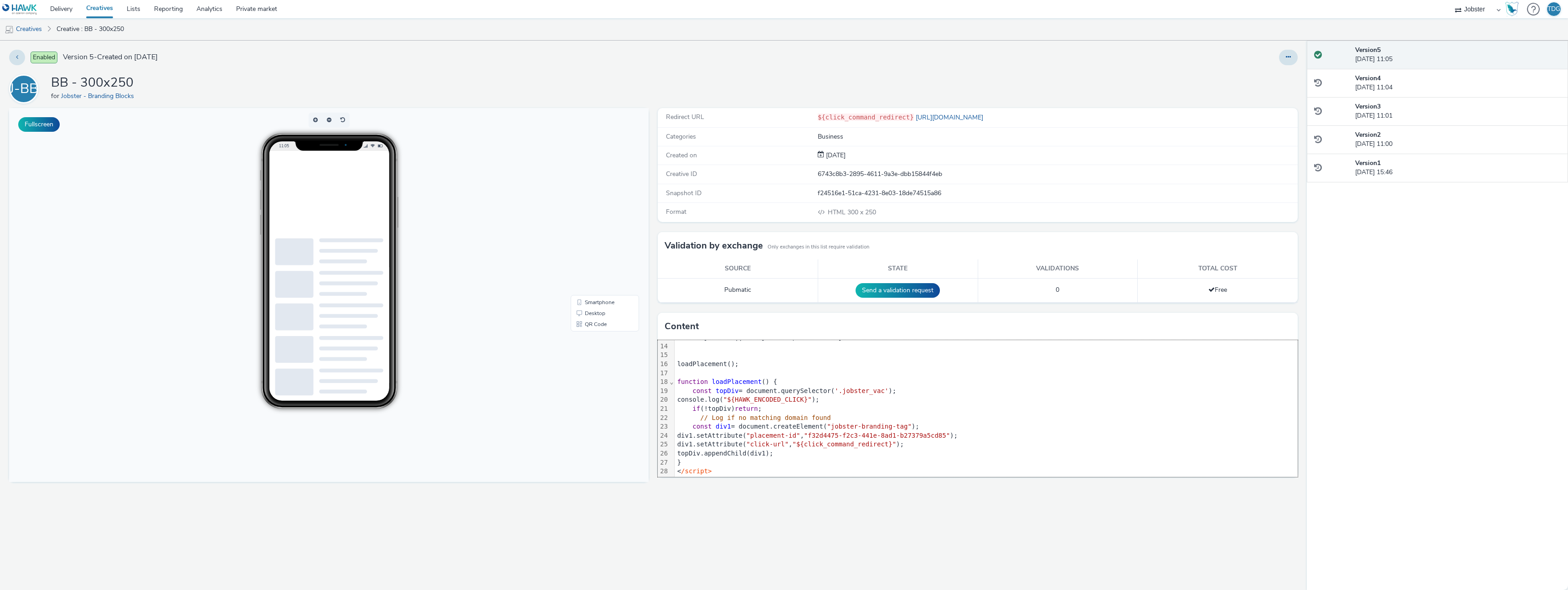
scroll to position [117, 0]
drag, startPoint x: 816, startPoint y: 446, endPoint x: 911, endPoint y: 443, distance: 95.0
click at [897, 443] on span ""${click_command_redirect}"" at bounding box center [844, 443] width 104 height 7
copy span "${click_command_redirect}"
drag, startPoint x: 734, startPoint y: 398, endPoint x: 814, endPoint y: 399, distance: 80.0
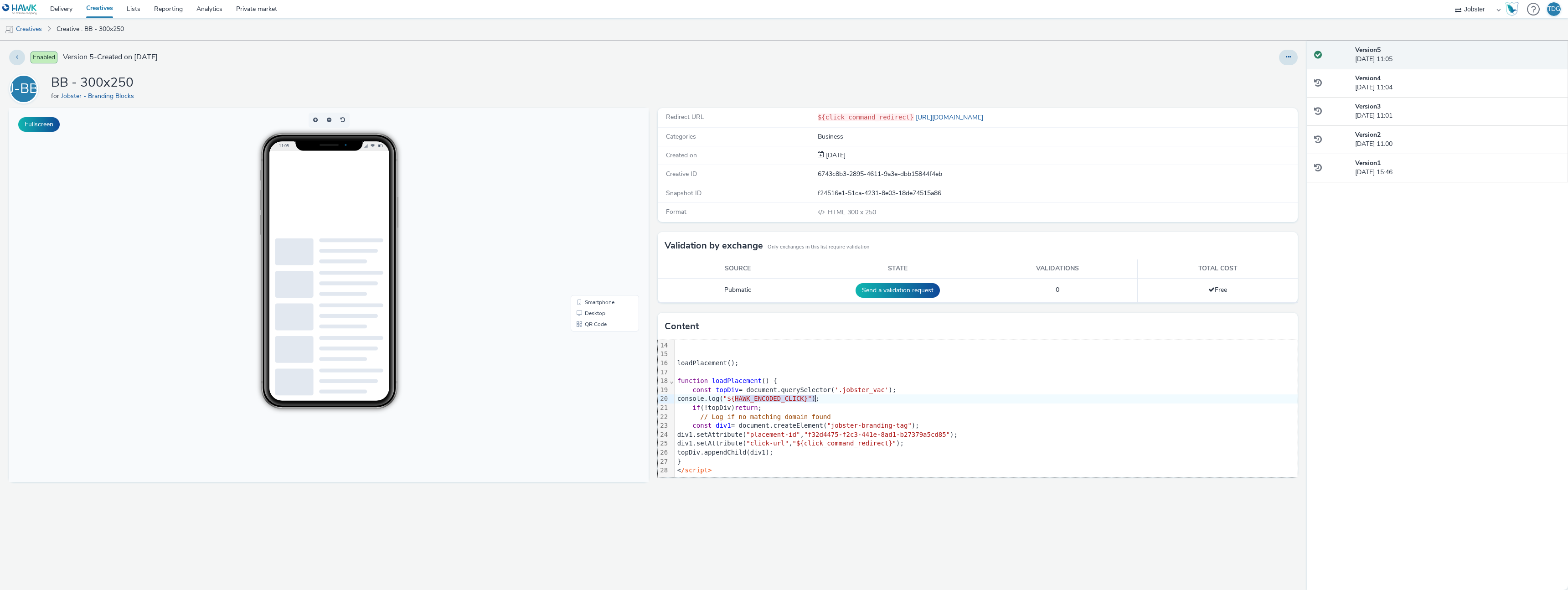
click at [812, 399] on span ""${HAWK_ENCODED_CLICK}"" at bounding box center [767, 398] width 88 height 7
click at [1280, 53] on button at bounding box center [1288, 57] width 19 height 15
click at [1286, 57] on icon at bounding box center [1288, 57] width 5 height 6
click at [1283, 57] on button at bounding box center [1288, 57] width 19 height 15
click at [1258, 81] on link "Edit" at bounding box center [1264, 76] width 68 height 18
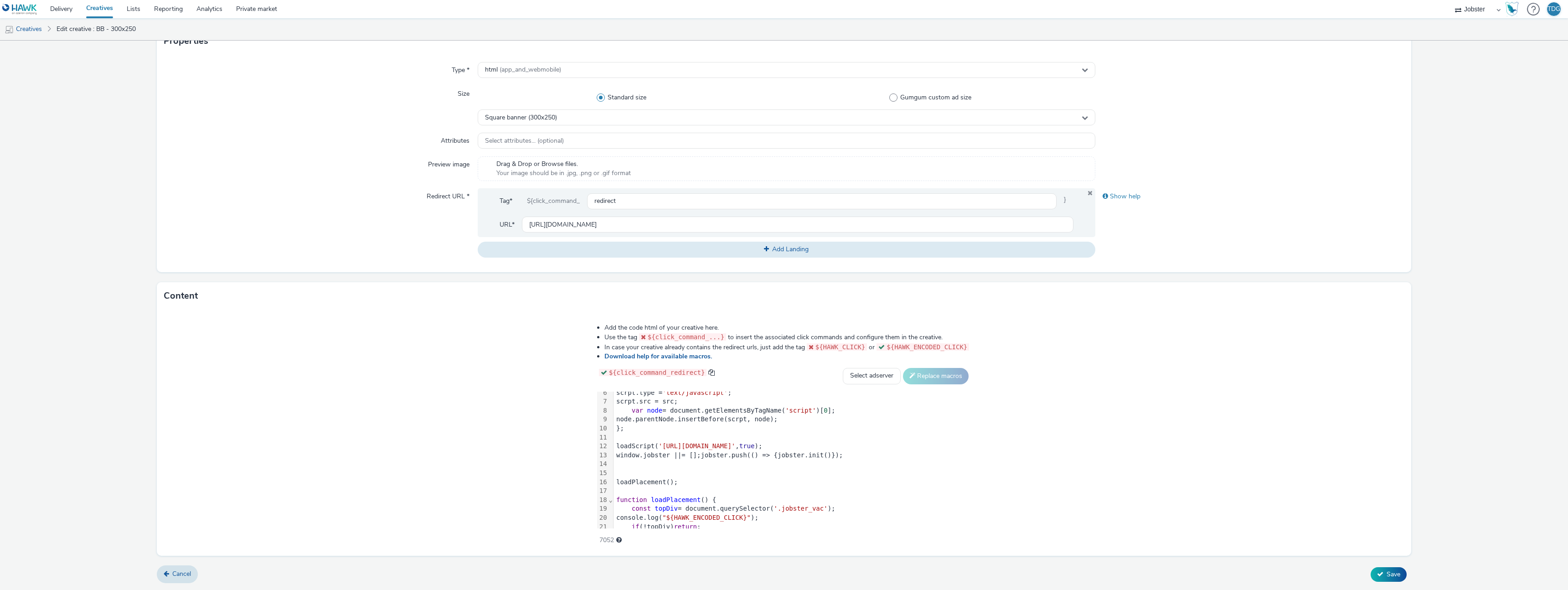
scroll to position [117, 0]
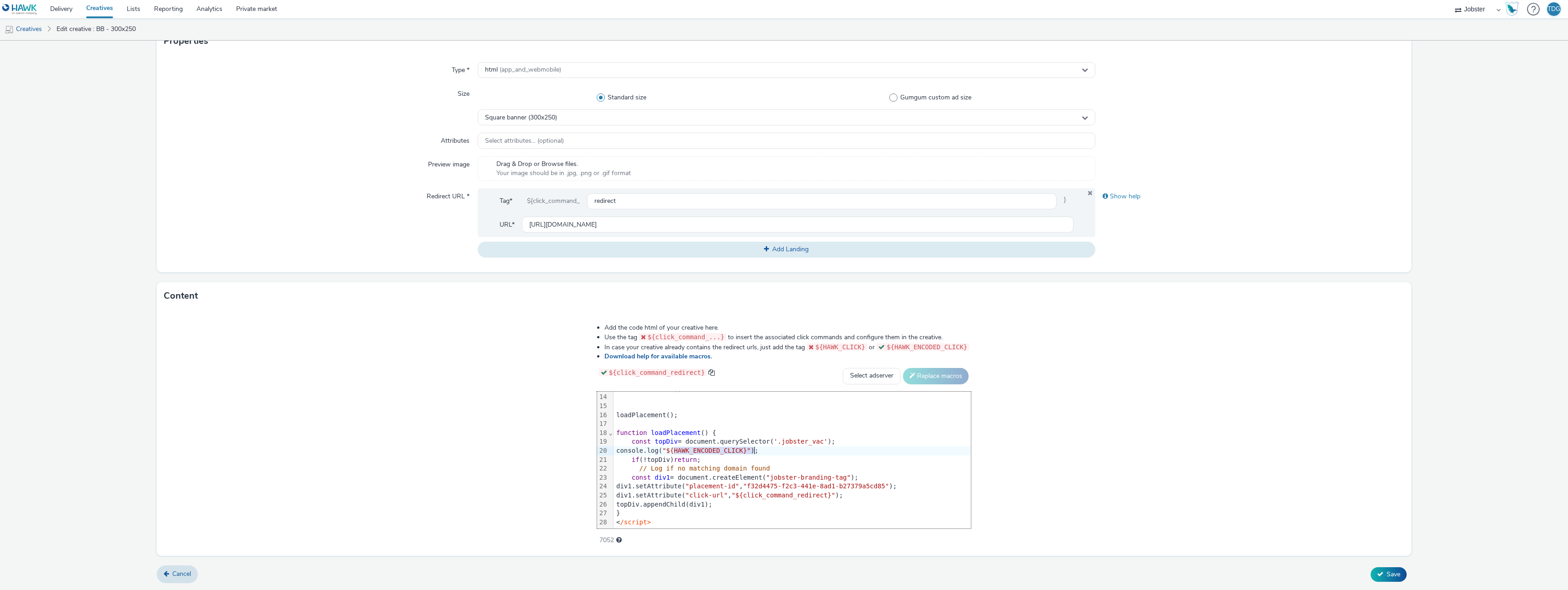
drag, startPoint x: 673, startPoint y: 451, endPoint x: 752, endPoint y: 448, distance: 79.1
click at [751, 448] on span ""${HAWK_ENCODED_CLICK}"" at bounding box center [706, 451] width 88 height 7
click at [1390, 574] on span "Save" at bounding box center [1393, 574] width 13 height 9
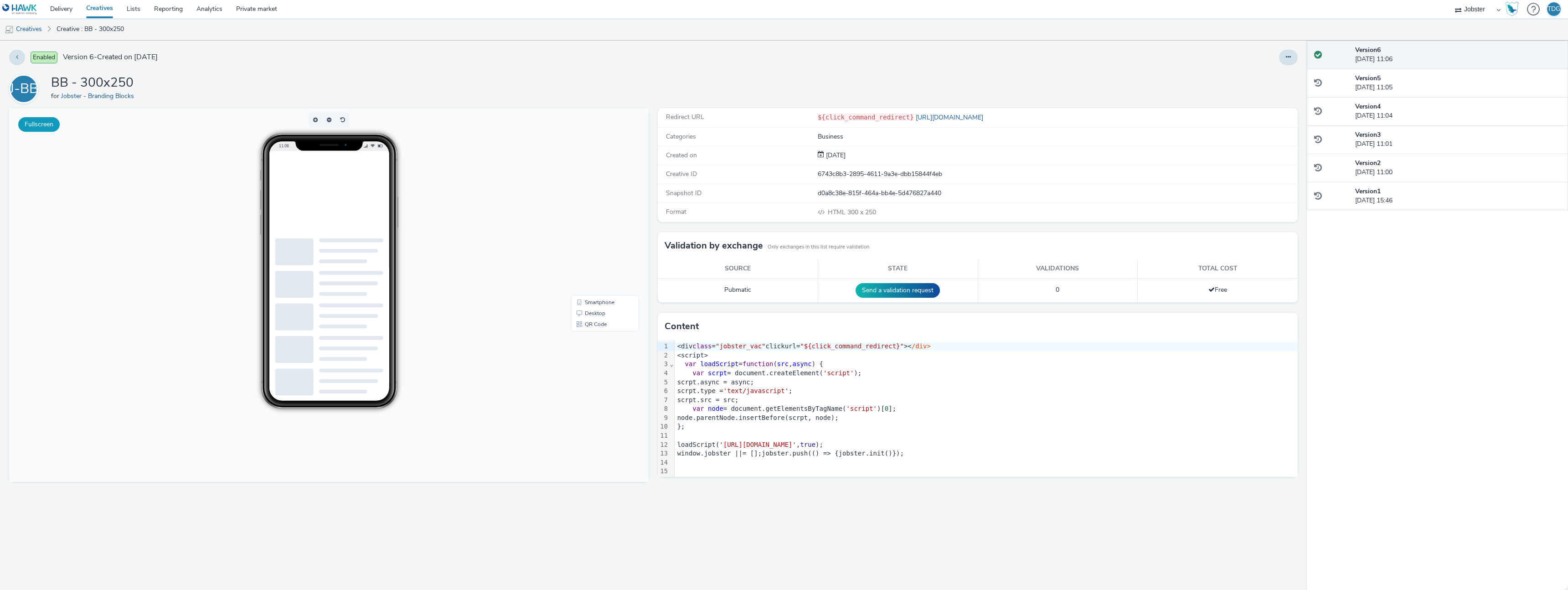
click at [46, 124] on button "Fullscreen" at bounding box center [39, 124] width 41 height 15
click at [1284, 52] on button at bounding box center [1288, 57] width 19 height 15
click at [1286, 74] on link "Edit" at bounding box center [1264, 76] width 68 height 18
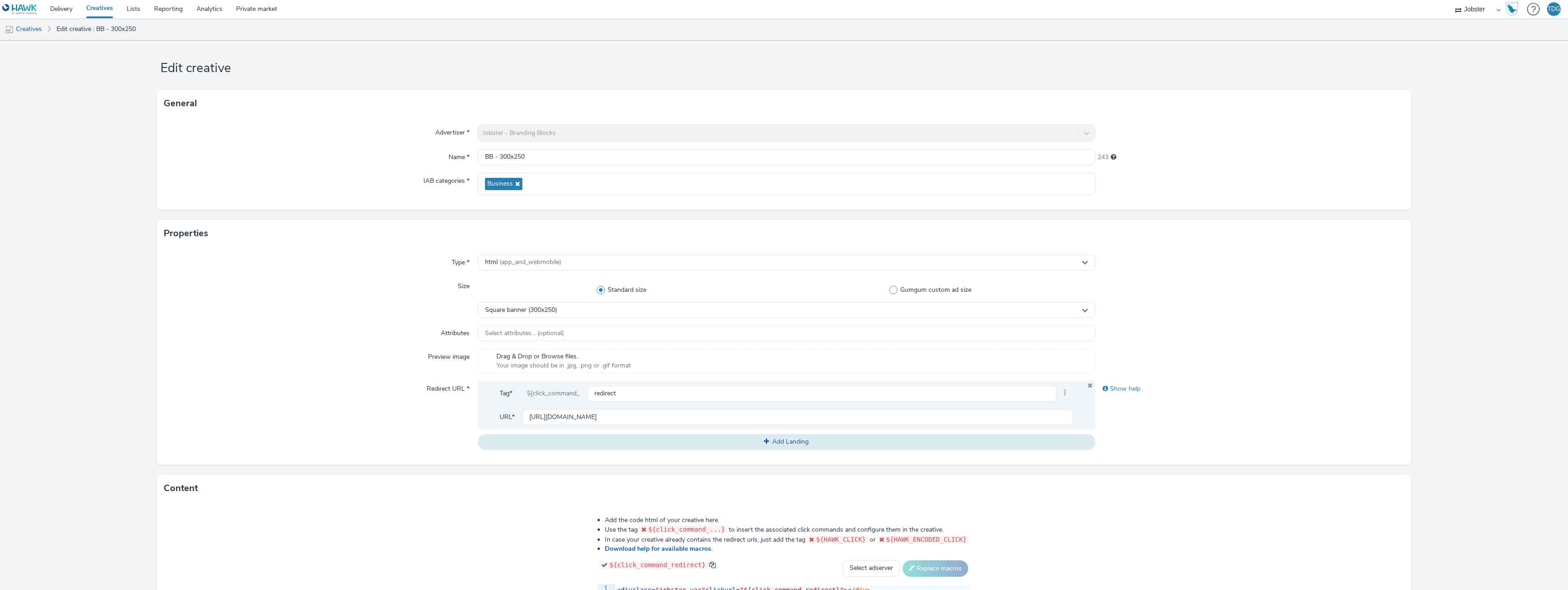
scroll to position [19, 0]
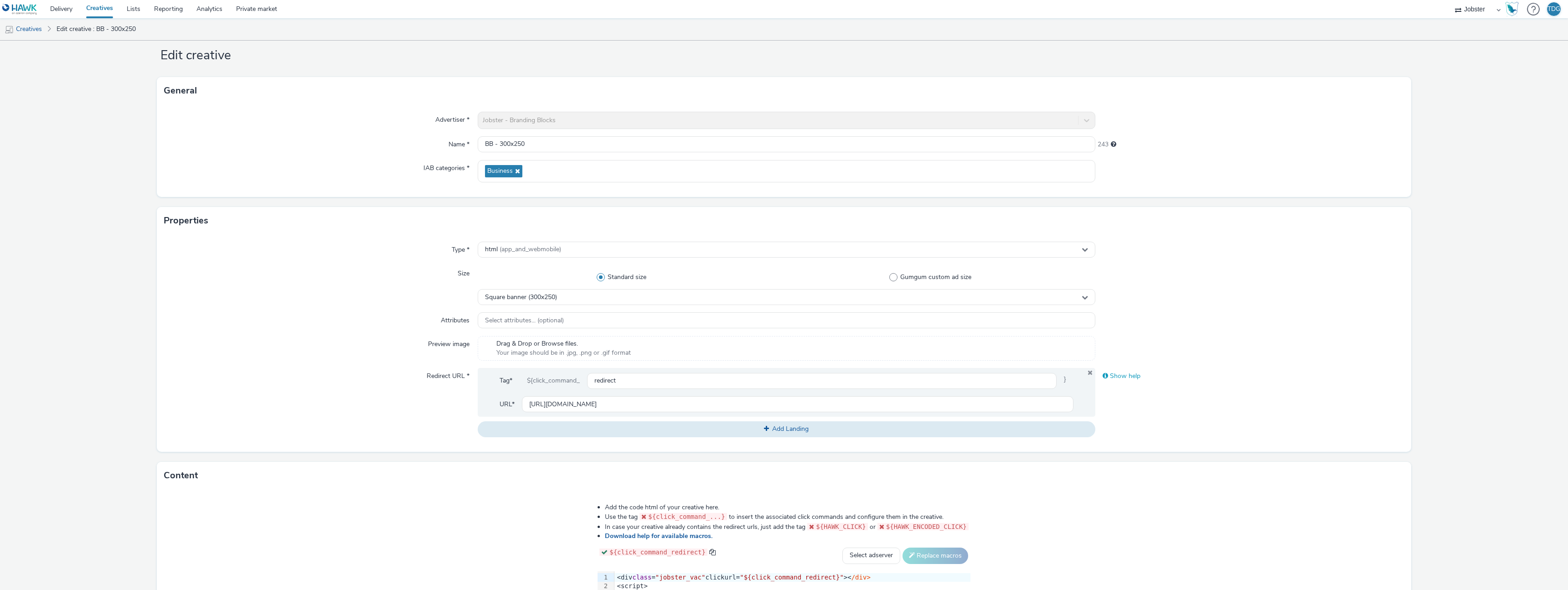
click at [1129, 374] on div "Show help" at bounding box center [1250, 376] width 309 height 16
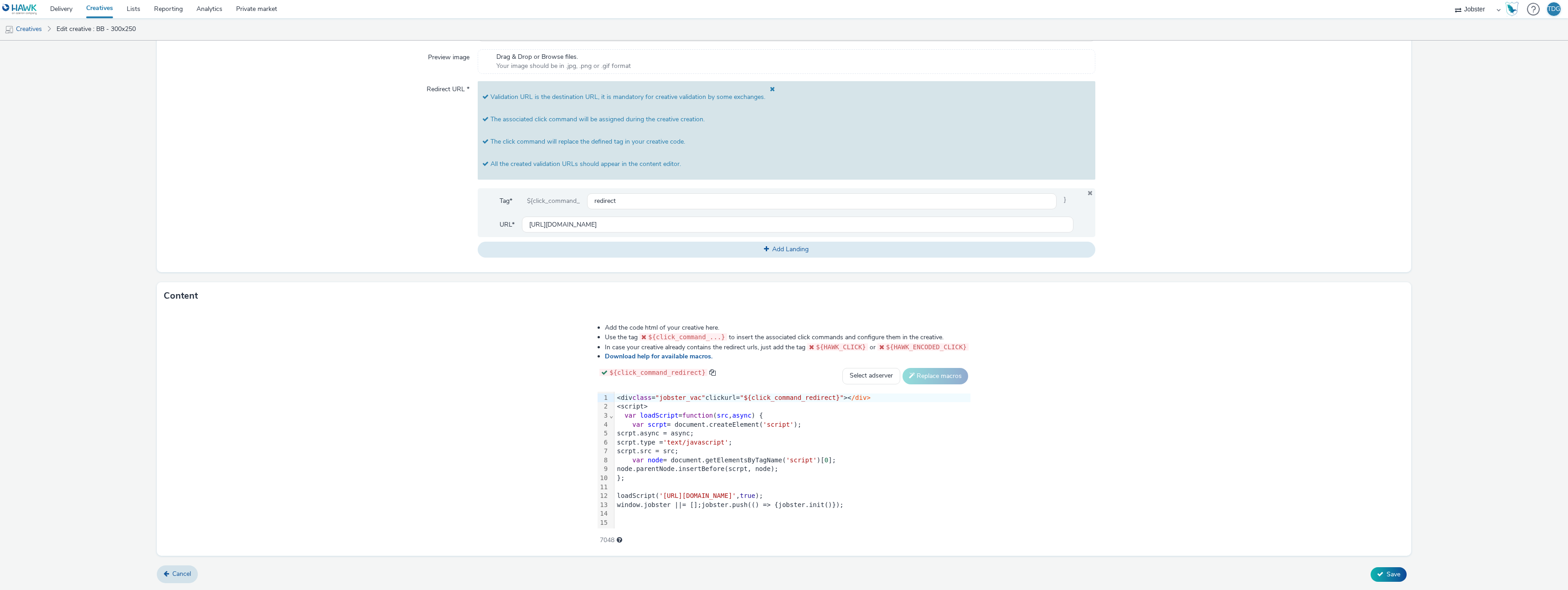
scroll to position [117, 0]
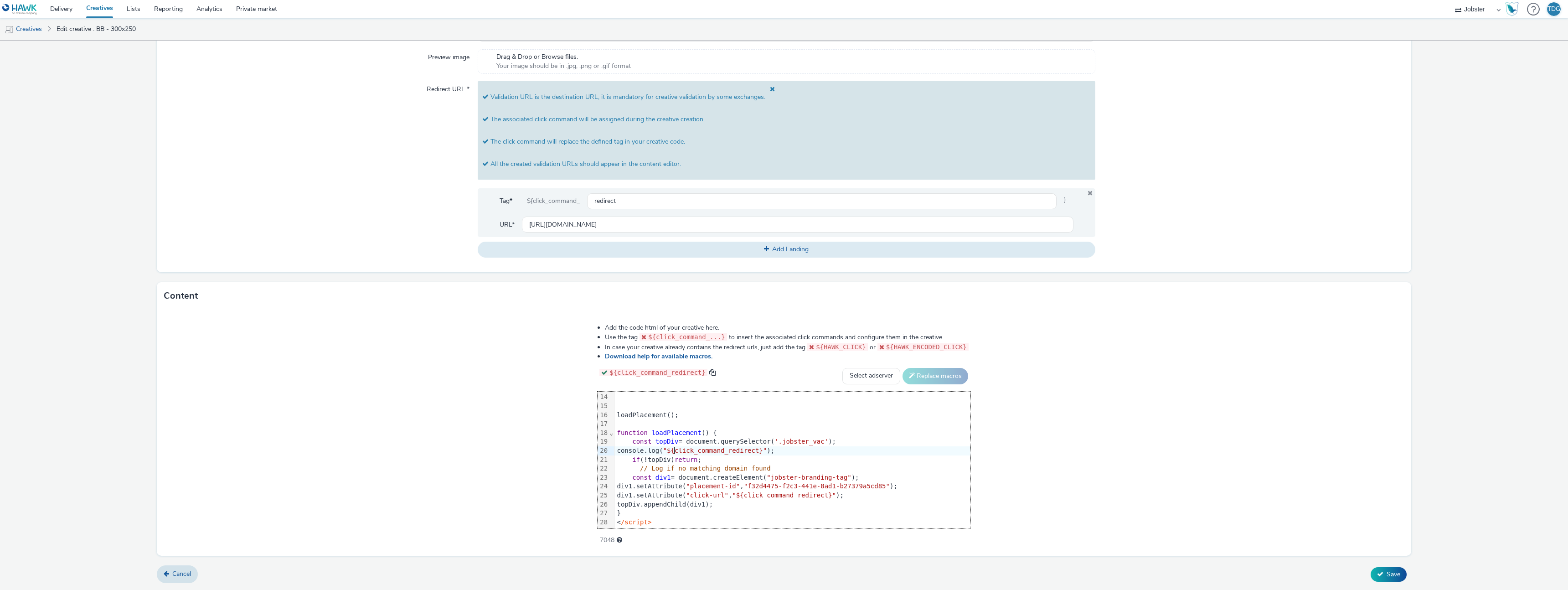
click at [671, 451] on span ""${click_command_redirect}"" at bounding box center [715, 451] width 104 height 7
click at [769, 449] on div "console.log ( ${click_command_redirect} ");" at bounding box center [792, 451] width 356 height 9
click at [873, 465] on div "// Log if no matching domain found" at bounding box center [792, 468] width 356 height 9
click at [1391, 571] on span "Save" at bounding box center [1393, 574] width 13 height 9
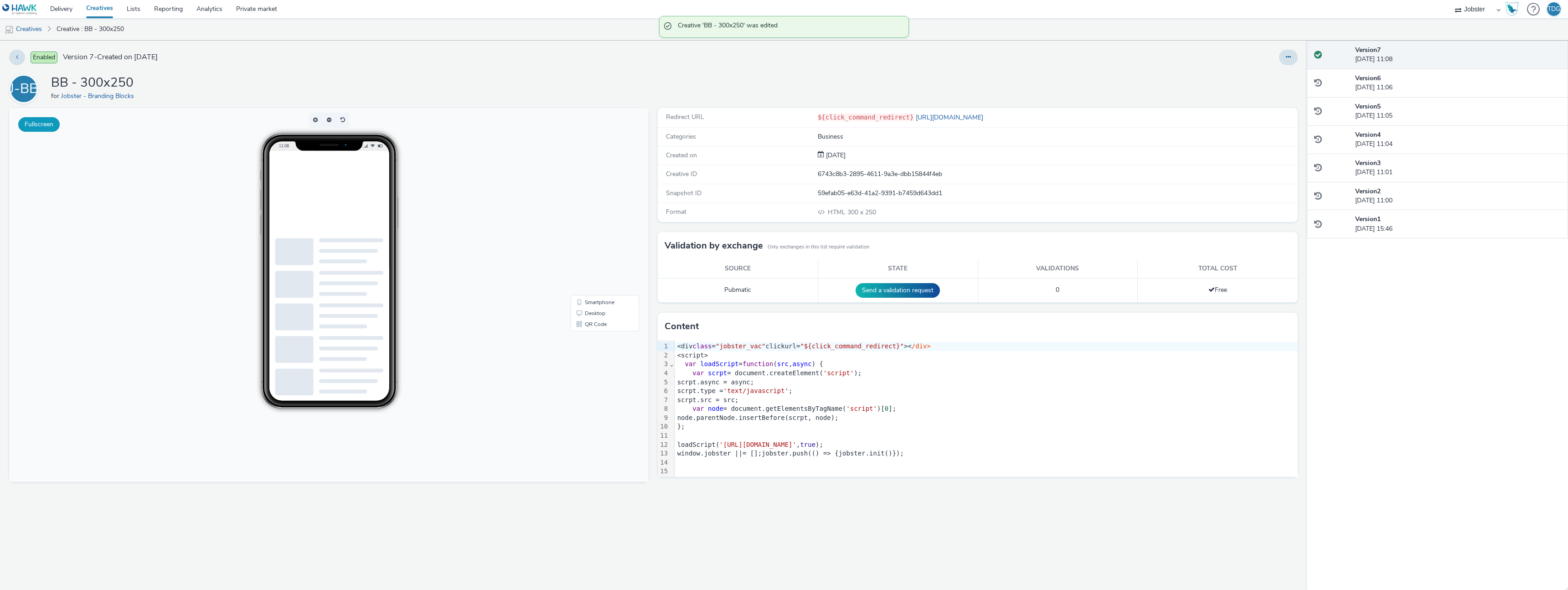
click at [35, 127] on button "Fullscreen" at bounding box center [39, 124] width 41 height 15
click at [827, 411] on div "var node = document.getElementsByTagName( 'script' )[ 0 ];" at bounding box center [986, 409] width 623 height 9
click at [928, 373] on div "var scrpt = document.createElement( 'script' );" at bounding box center [986, 373] width 623 height 9
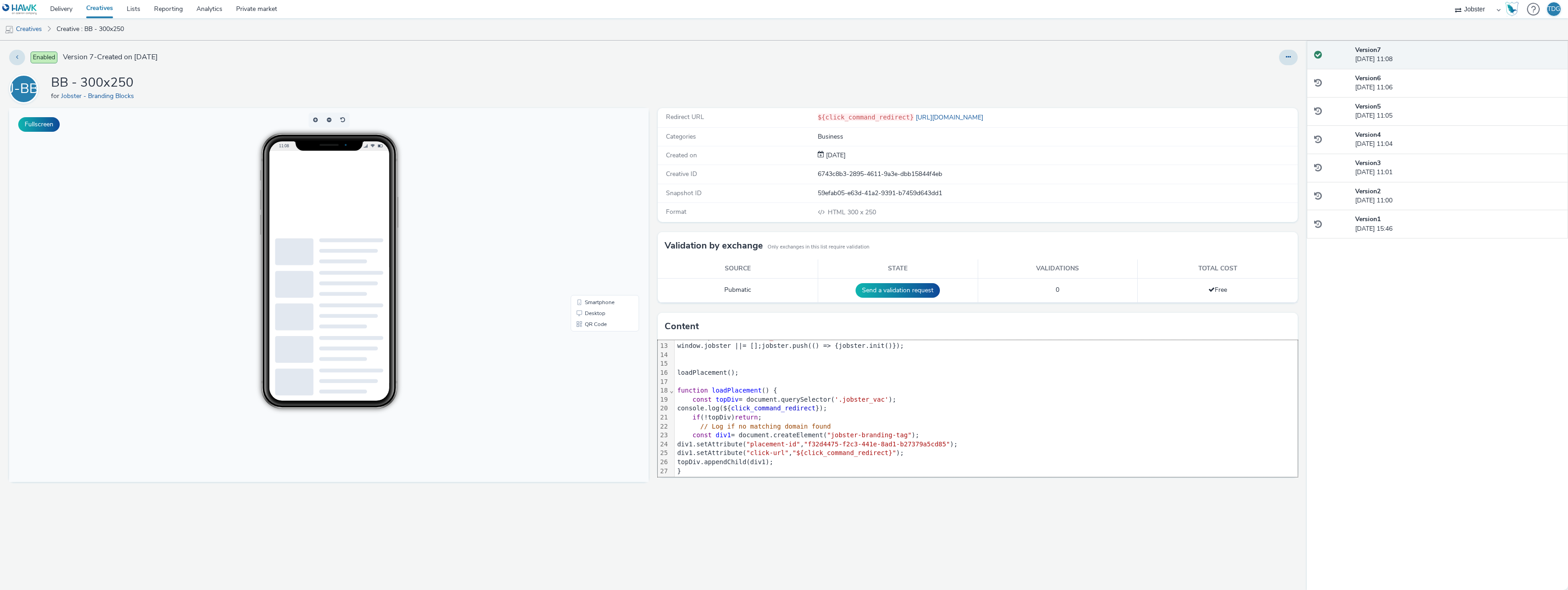
click at [849, 412] on div "console.log(${ click_command_redirect });" at bounding box center [986, 408] width 623 height 9
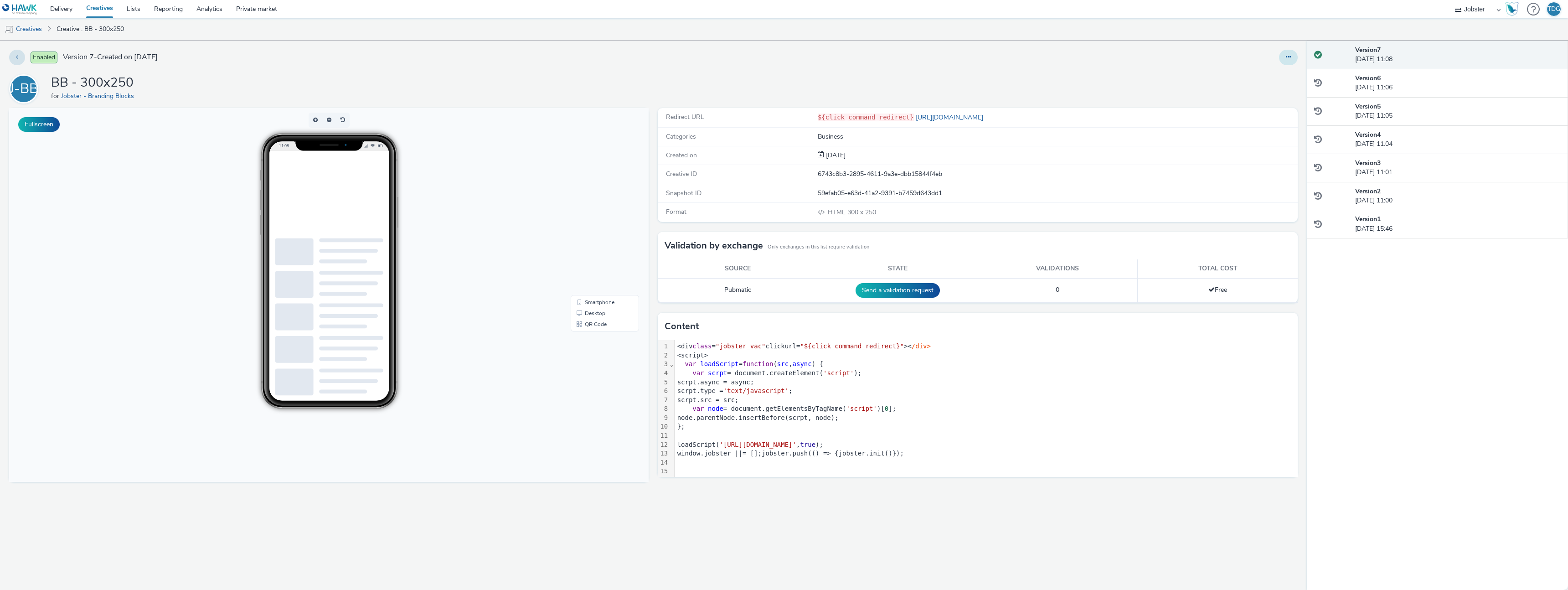
click at [1288, 60] on button at bounding box center [1288, 57] width 19 height 15
click at [1282, 77] on link "Edit" at bounding box center [1264, 76] width 68 height 18
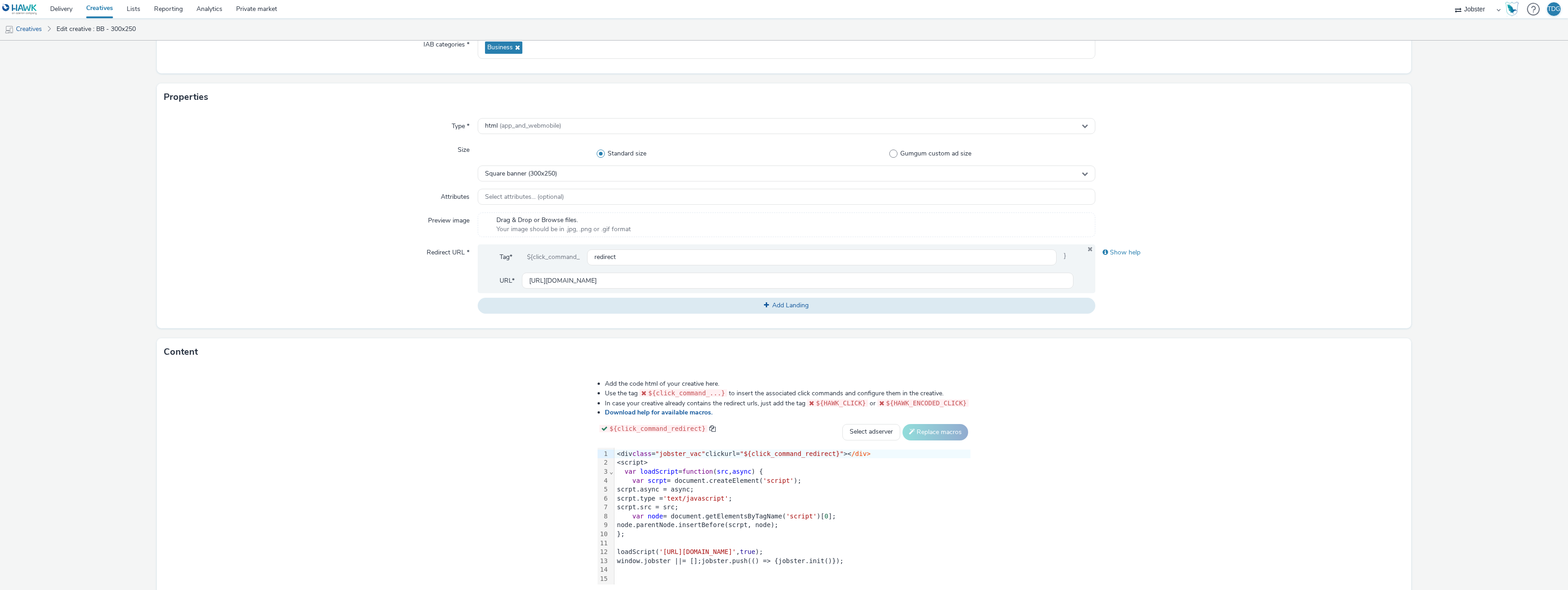
scroll to position [198, 0]
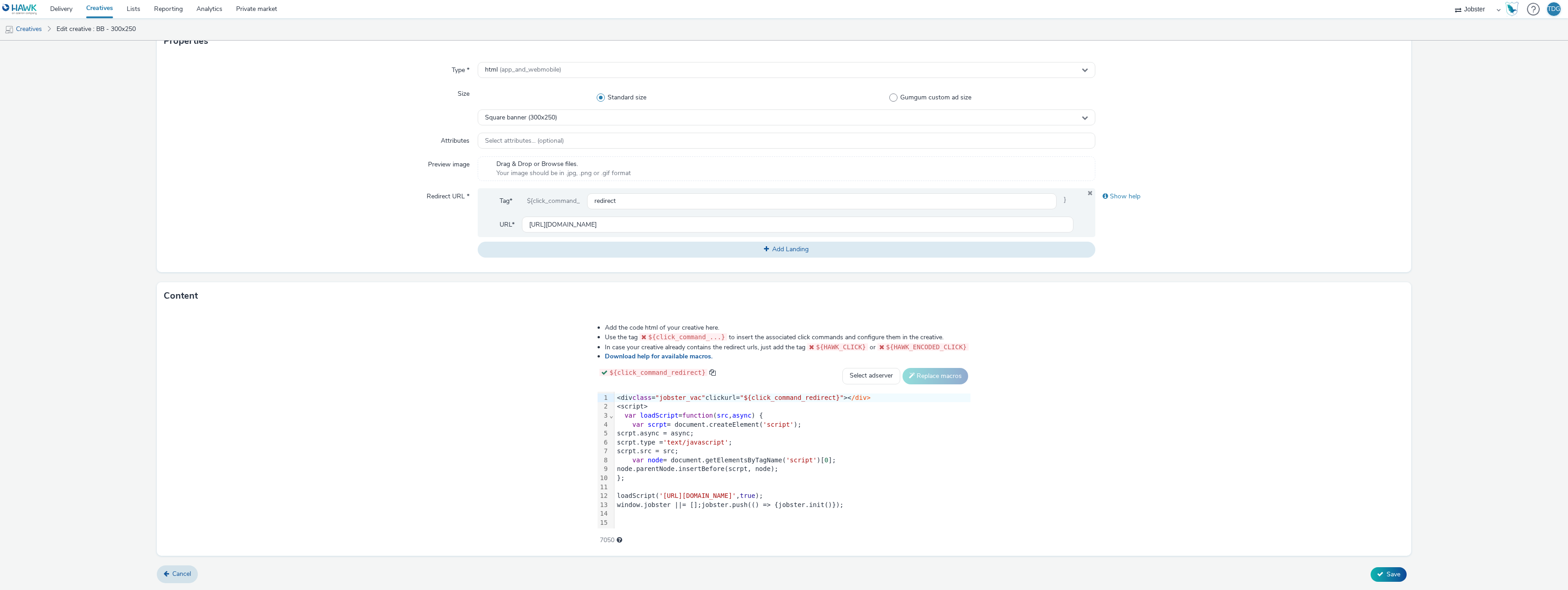
click at [760, 440] on div "scrpt.type = 'text/javascript' ;" at bounding box center [792, 443] width 356 height 9
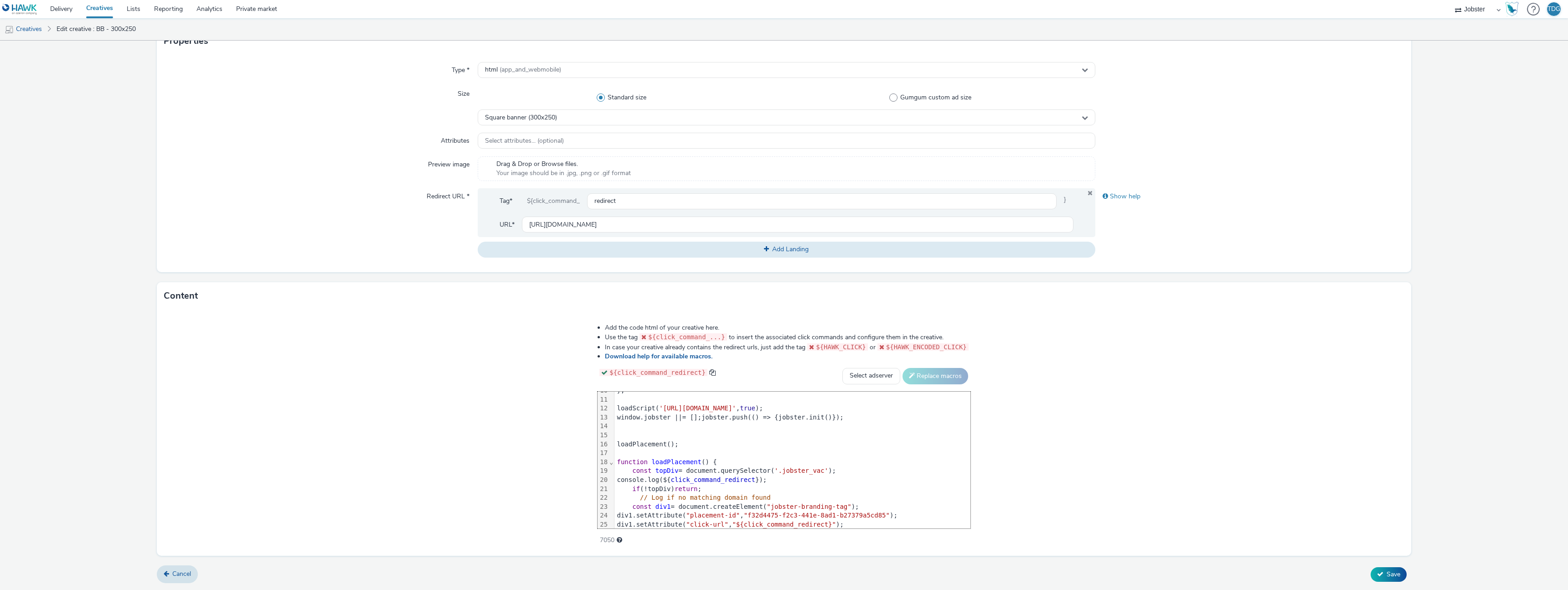
scroll to position [117, 0]
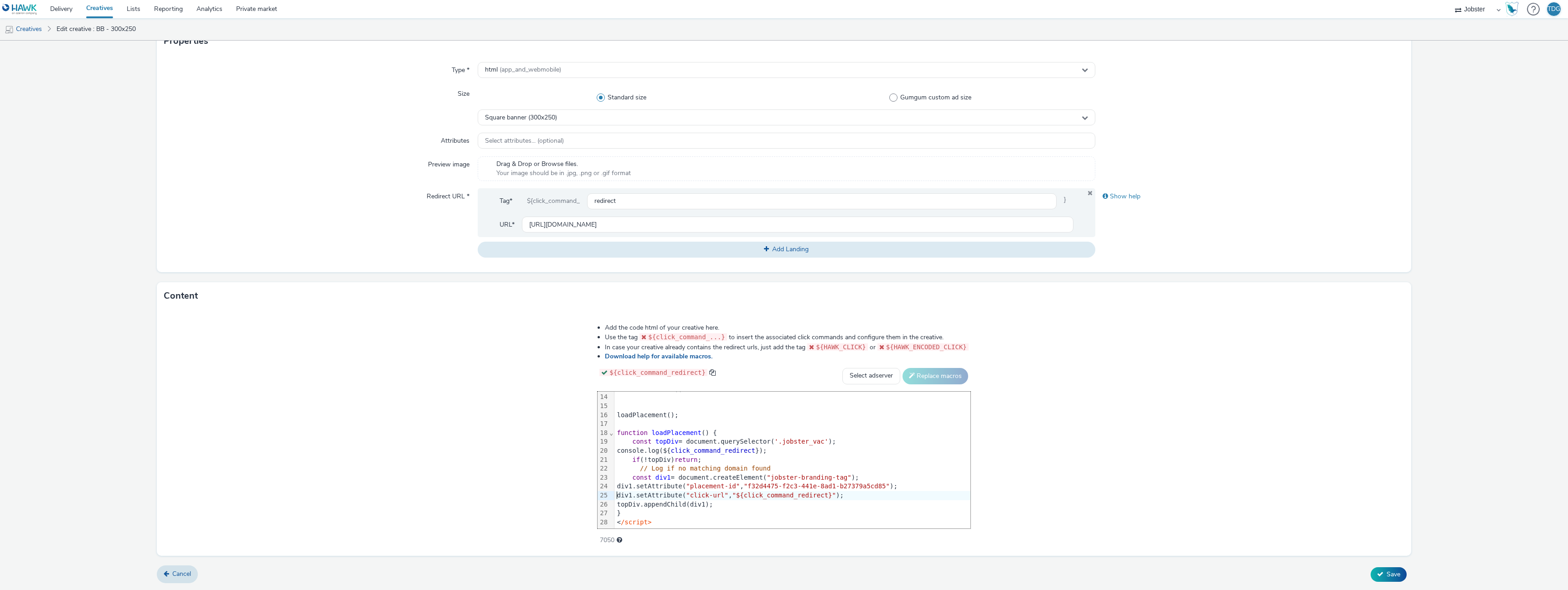
click at [808, 491] on div "div1.setAttribute( "click-url" , "${click_command_redirect}" );" at bounding box center [792, 495] width 356 height 9
click at [840, 439] on div "const topDiv = document.querySelector( '.jobster_vac' );" at bounding box center [792, 441] width 356 height 9
click at [756, 460] on div "if (!topDiv) return ;" at bounding box center [792, 460] width 356 height 9
drag, startPoint x: 791, startPoint y: 449, endPoint x: 581, endPoint y: 448, distance: 210.0
click at [581, 448] on div "Add the code html of your creative here. Use the tag ${click_command_...} to in…" at bounding box center [784, 429] width 438 height 224
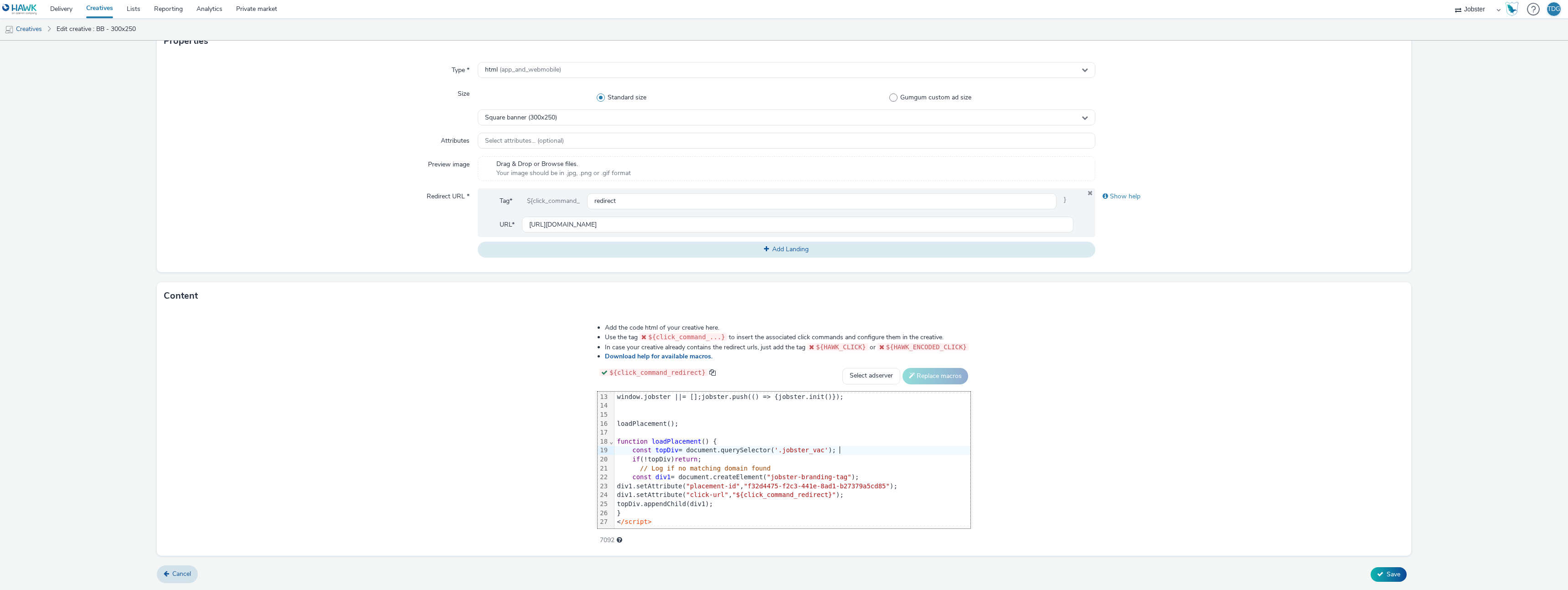
scroll to position [108, 0]
click at [1377, 576] on icon at bounding box center [1380, 574] width 6 height 6
